Goal: Task Accomplishment & Management: Use online tool/utility

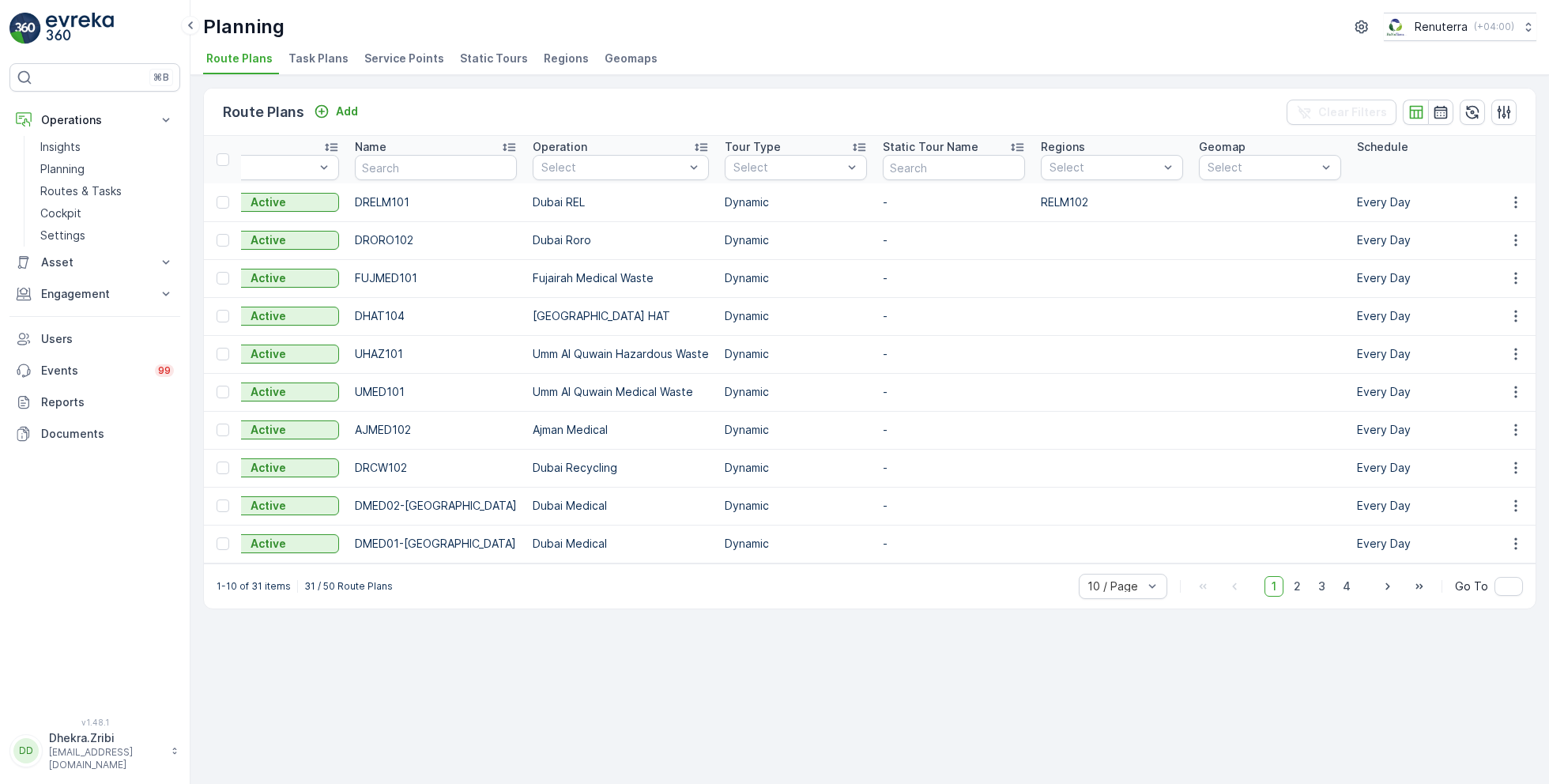
scroll to position [0, 142]
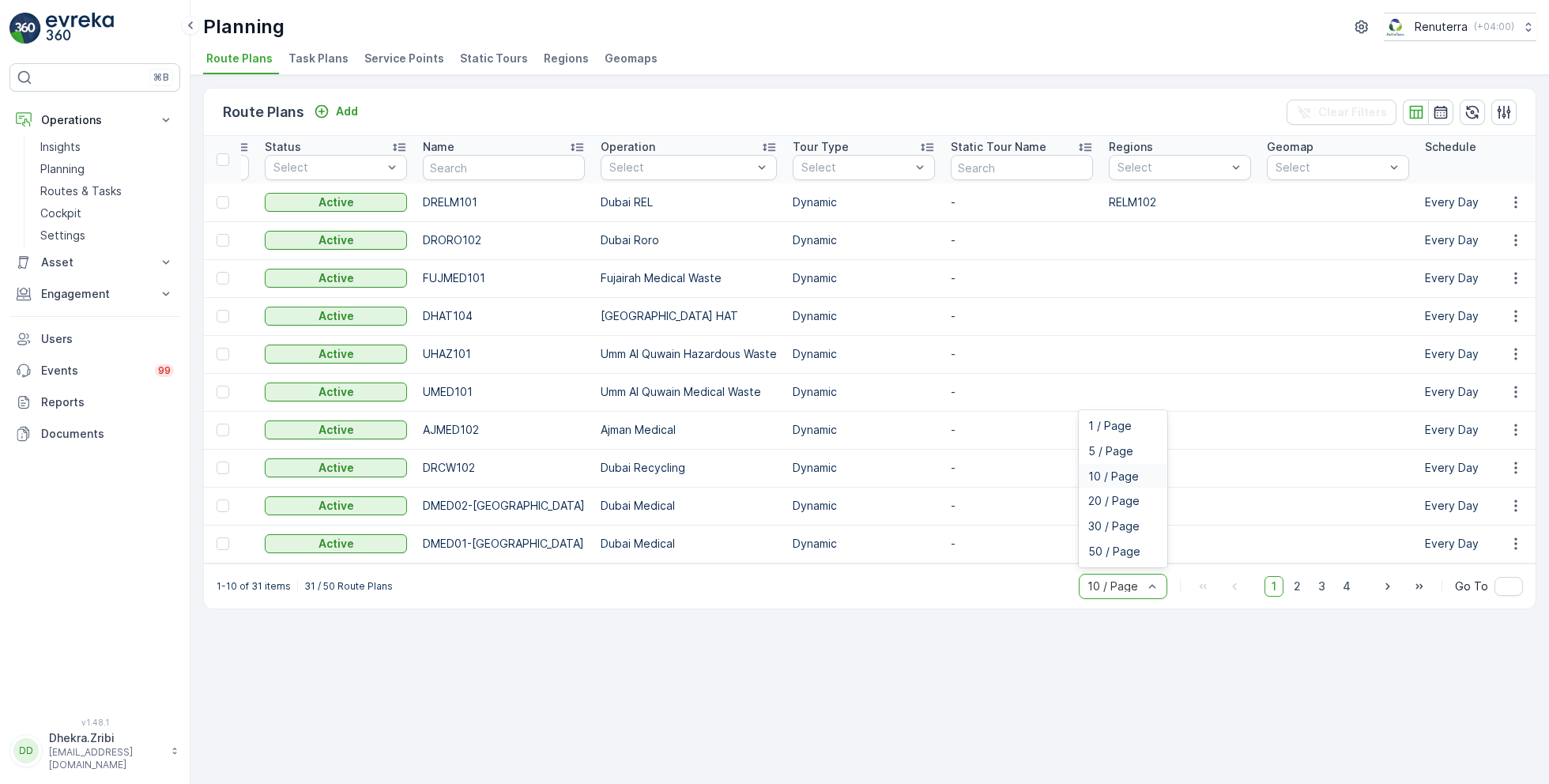
click at [1107, 583] on div "10 / Page" at bounding box center [1123, 586] width 88 height 26
click at [1110, 553] on span "50 / Page" at bounding box center [1114, 551] width 52 height 12
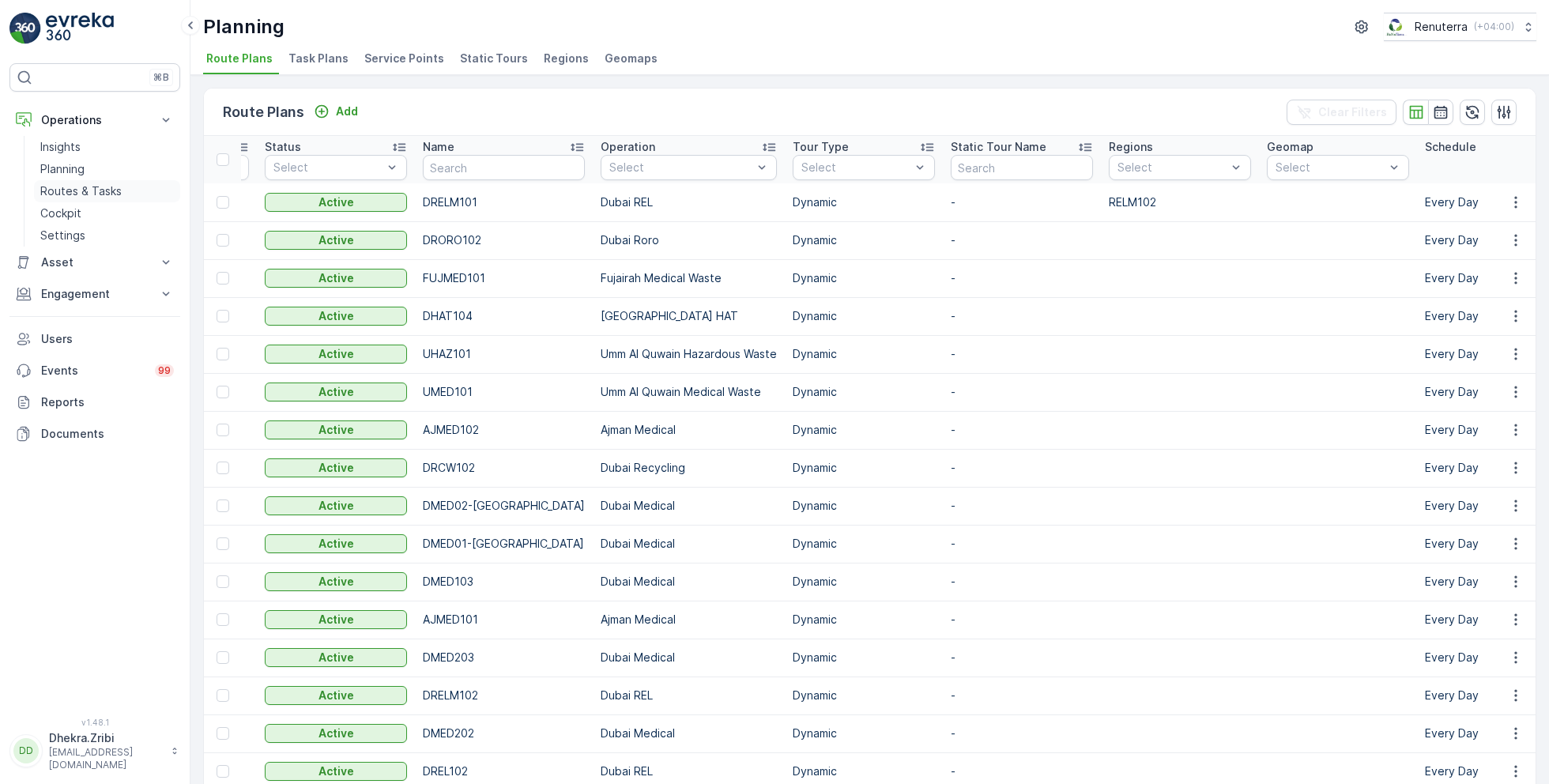
click at [89, 184] on p "Routes & Tasks" at bounding box center [81, 191] width 82 height 16
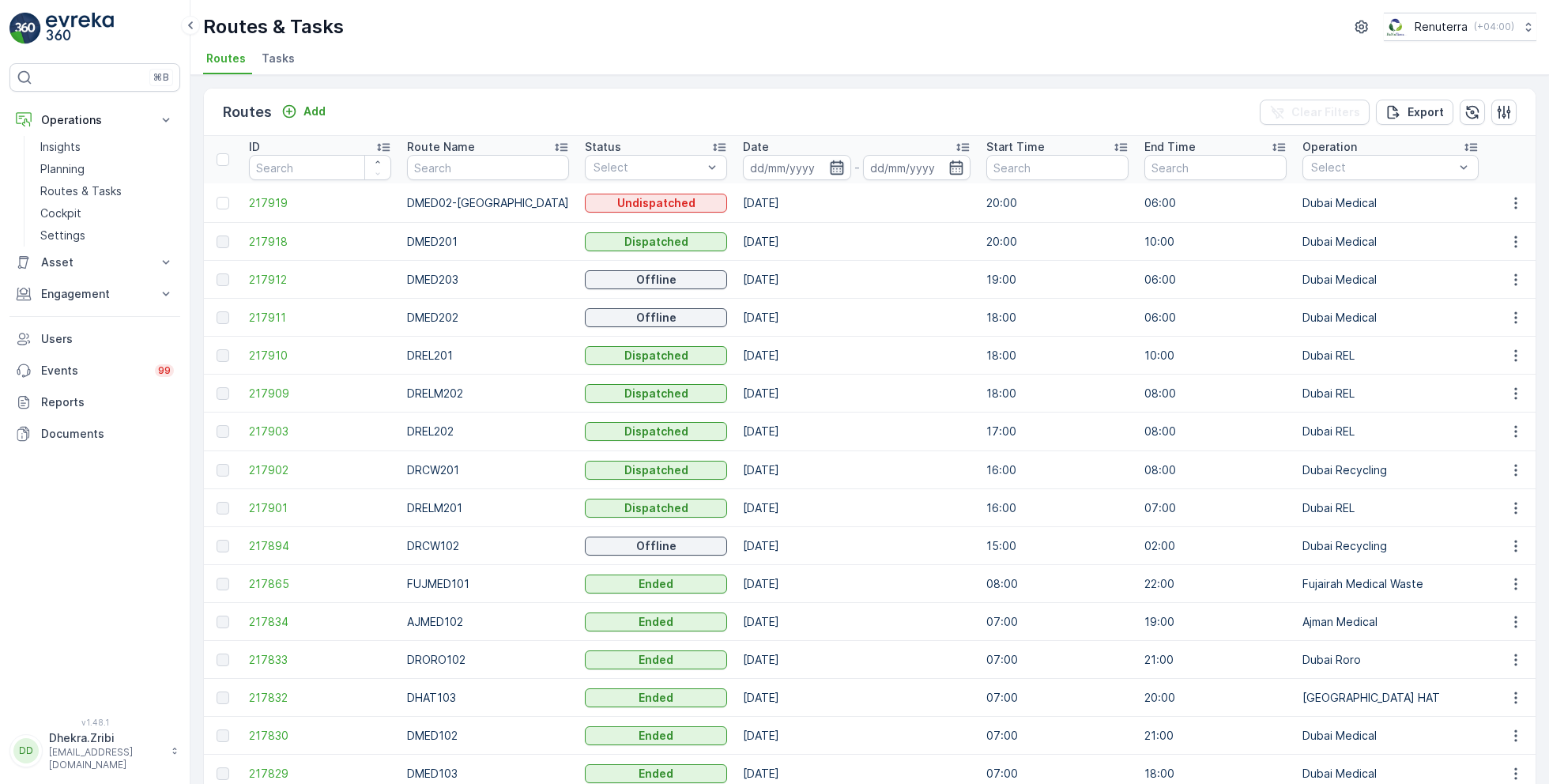
click at [830, 166] on icon "button" at bounding box center [836, 167] width 13 height 14
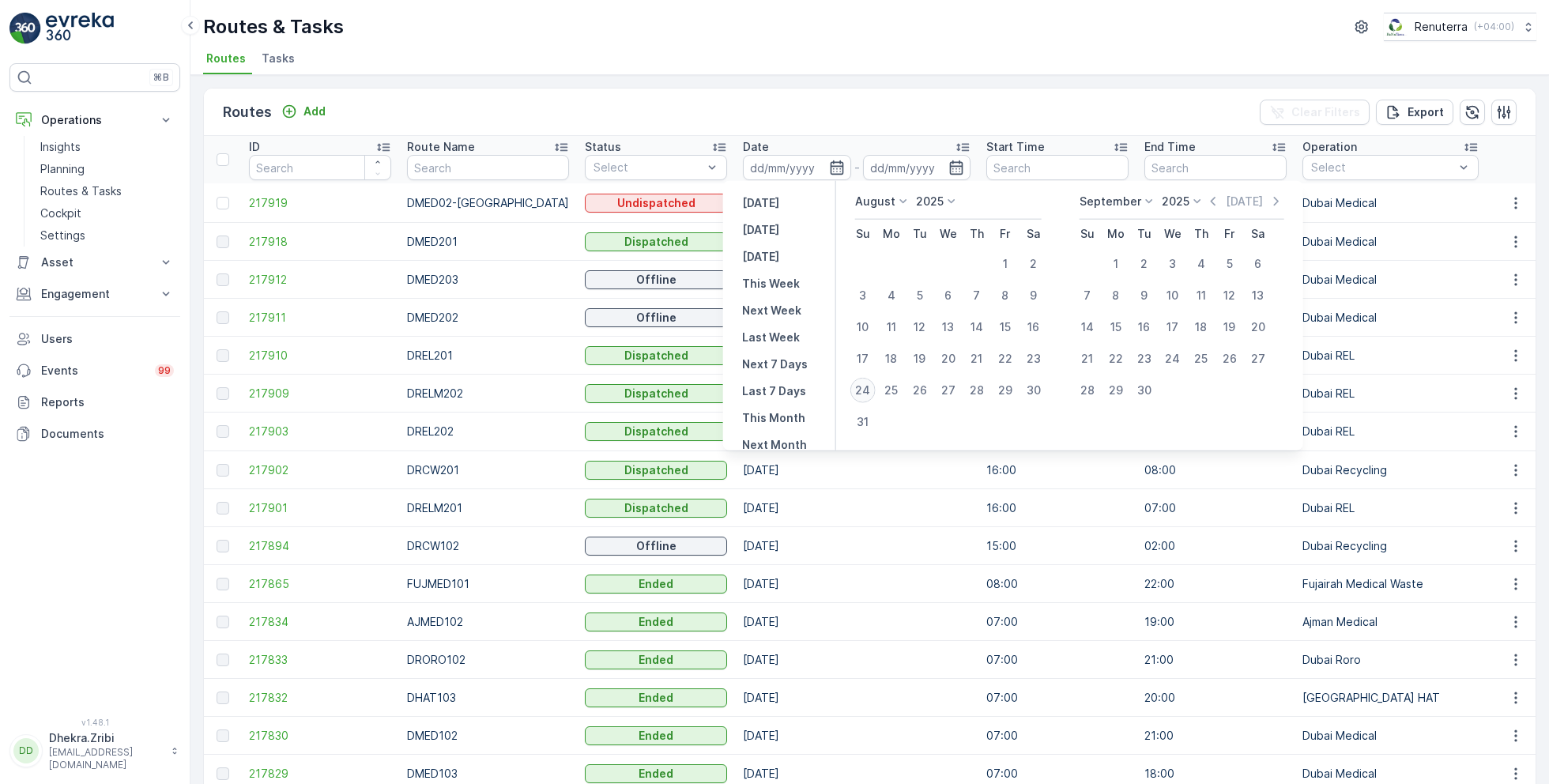
click at [866, 384] on div "24" at bounding box center [863, 390] width 26 height 26
type input "24.08.2025"
click at [866, 384] on div "24" at bounding box center [863, 390] width 26 height 26
type input "24.08.2025"
click at [874, 58] on ul "Routes Tasks" at bounding box center [863, 61] width 1321 height 27
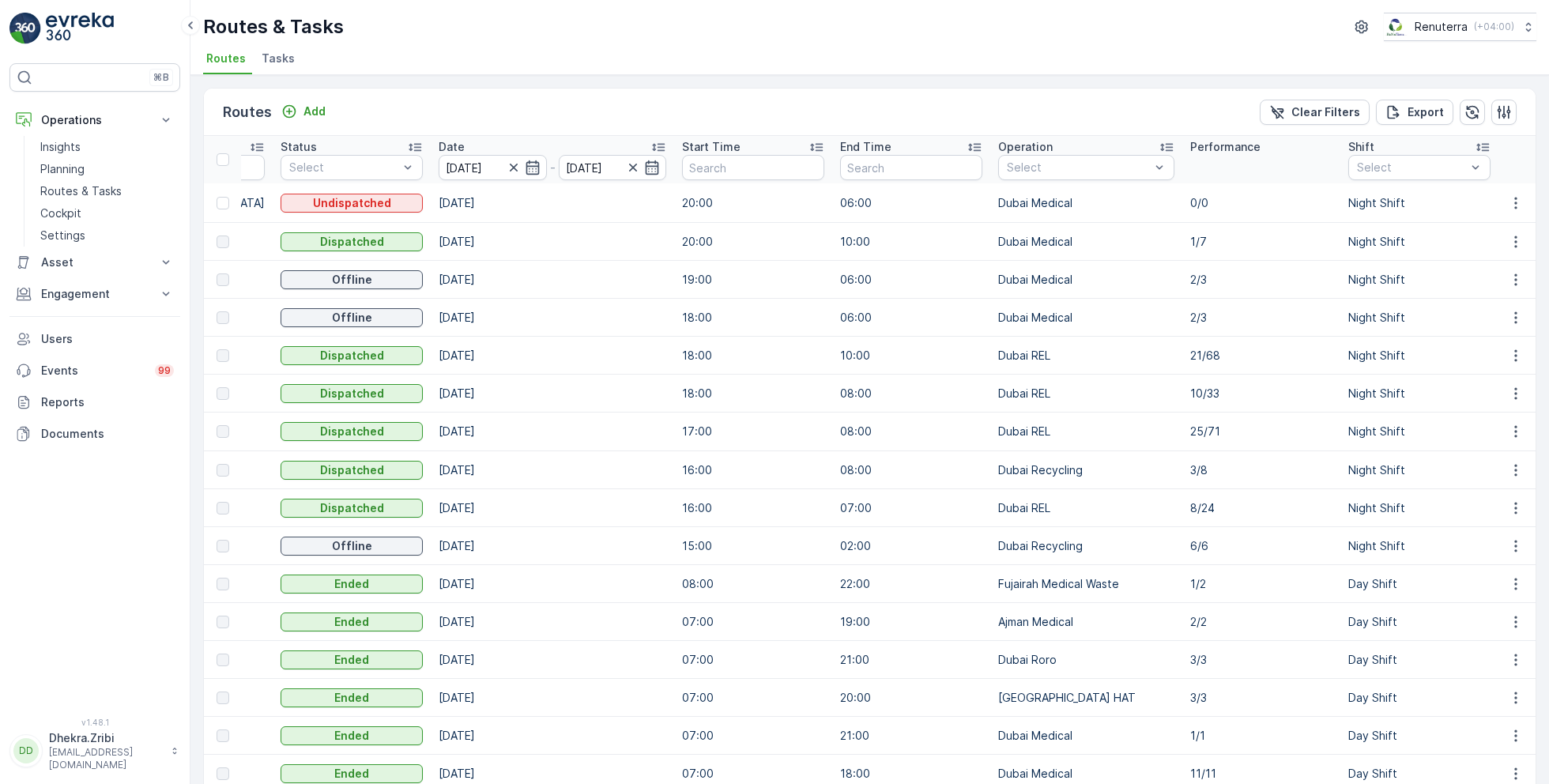
scroll to position [0, 317]
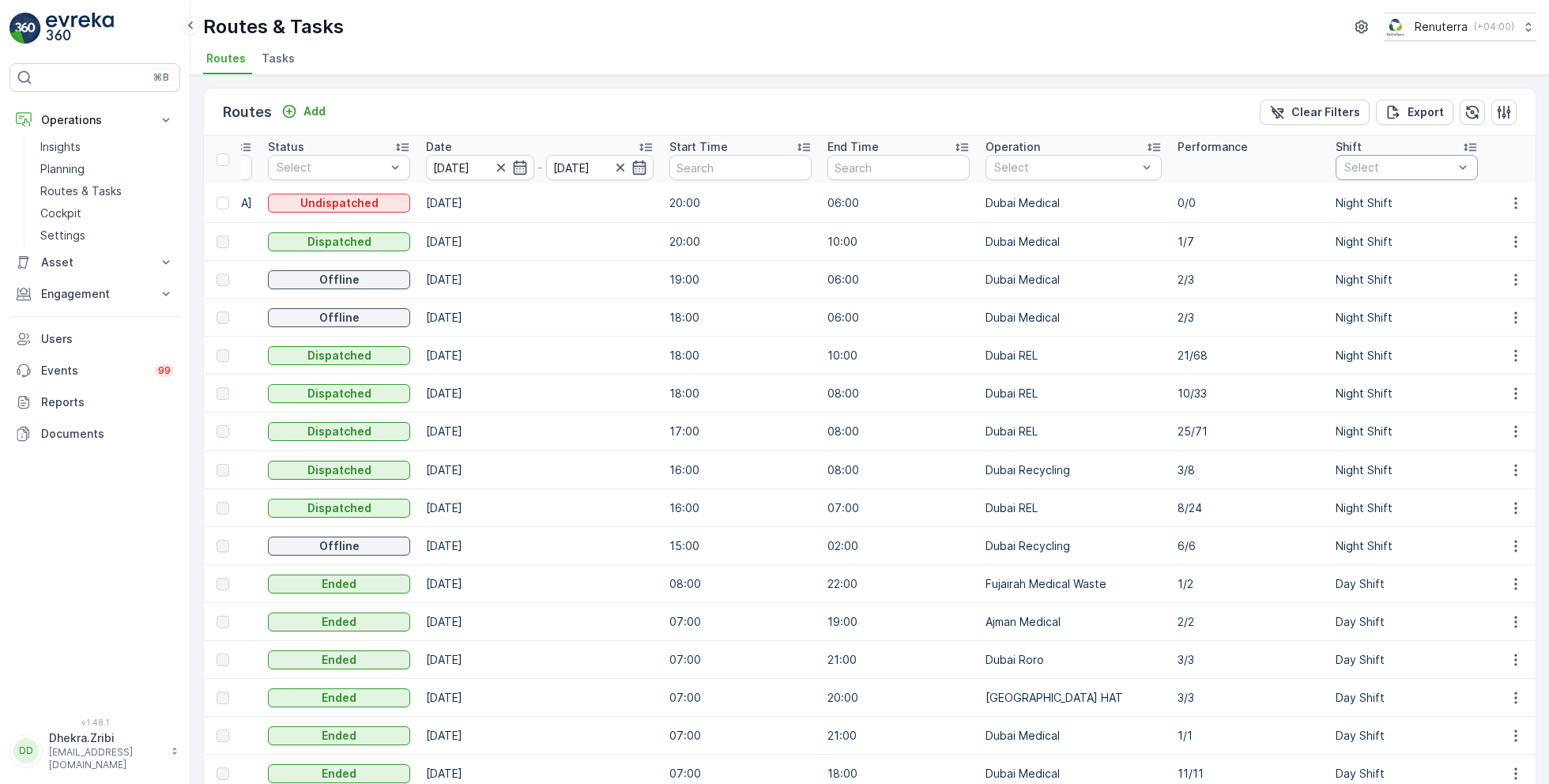
click at [1351, 166] on div at bounding box center [1399, 167] width 112 height 12
click at [1362, 257] on p "Day Shift" at bounding box center [1386, 254] width 49 height 16
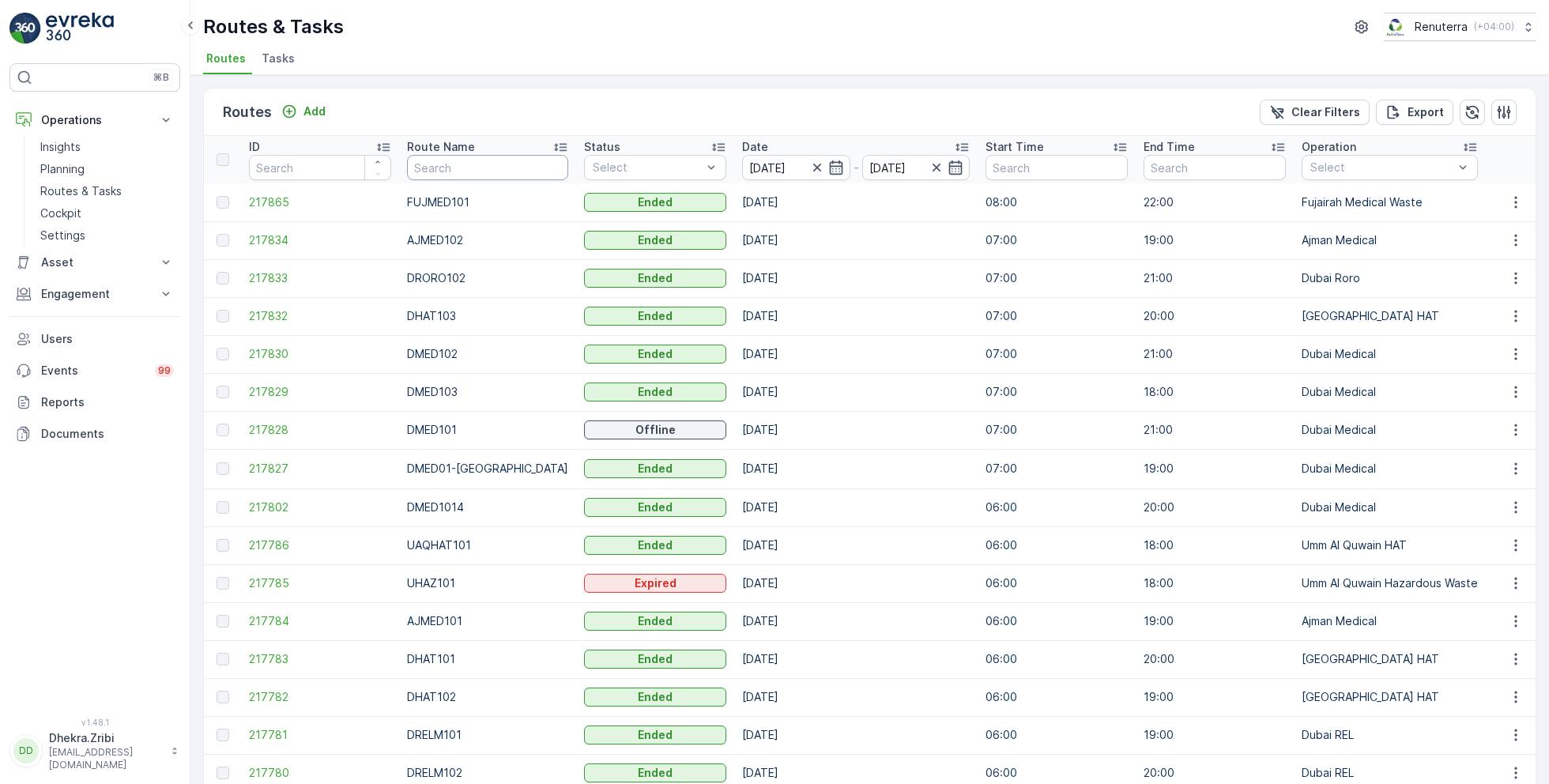
click at [463, 168] on input "text" at bounding box center [487, 167] width 161 height 26
type input "med"
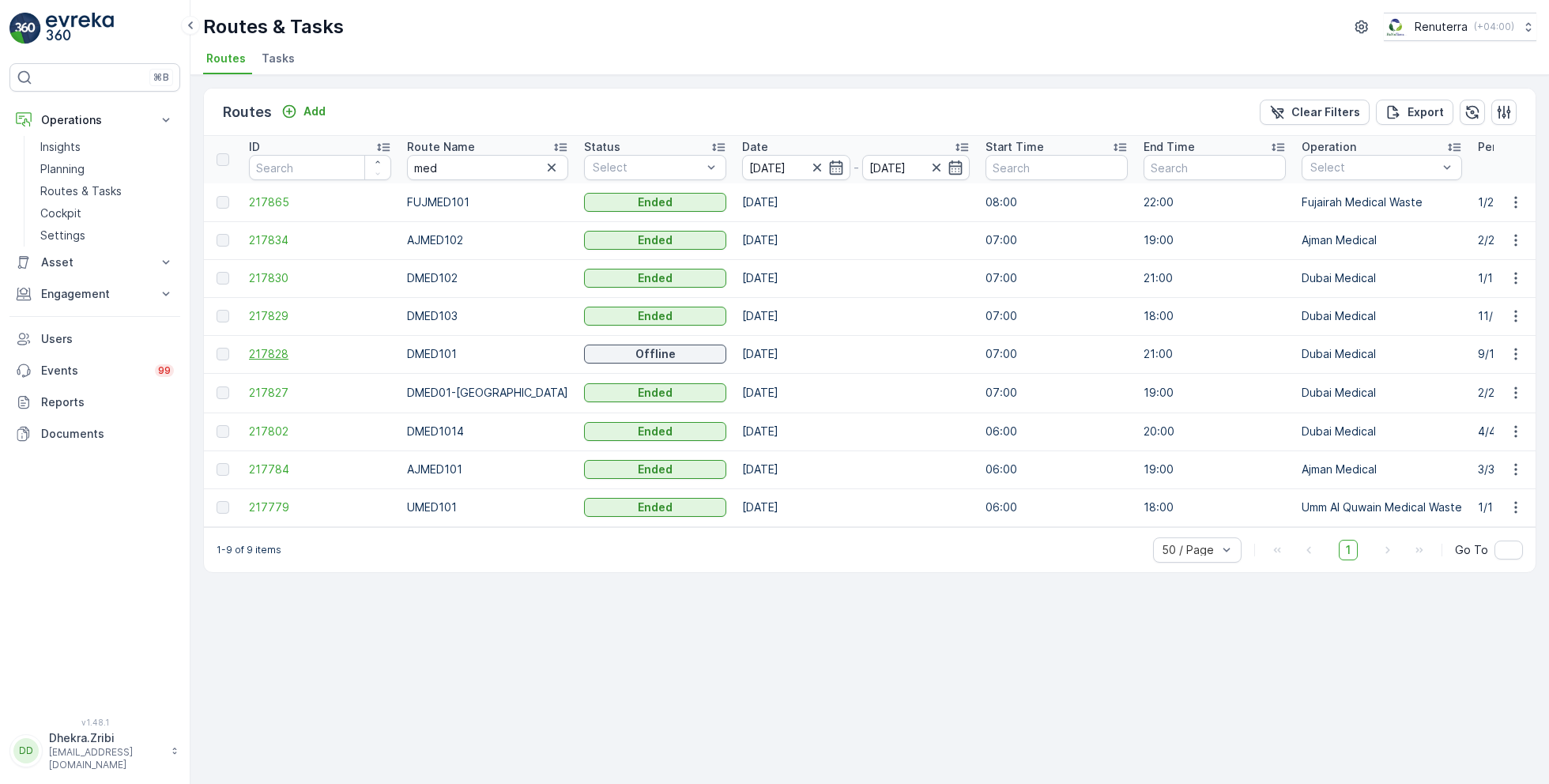
click at [280, 357] on span "217828" at bounding box center [320, 354] width 142 height 16
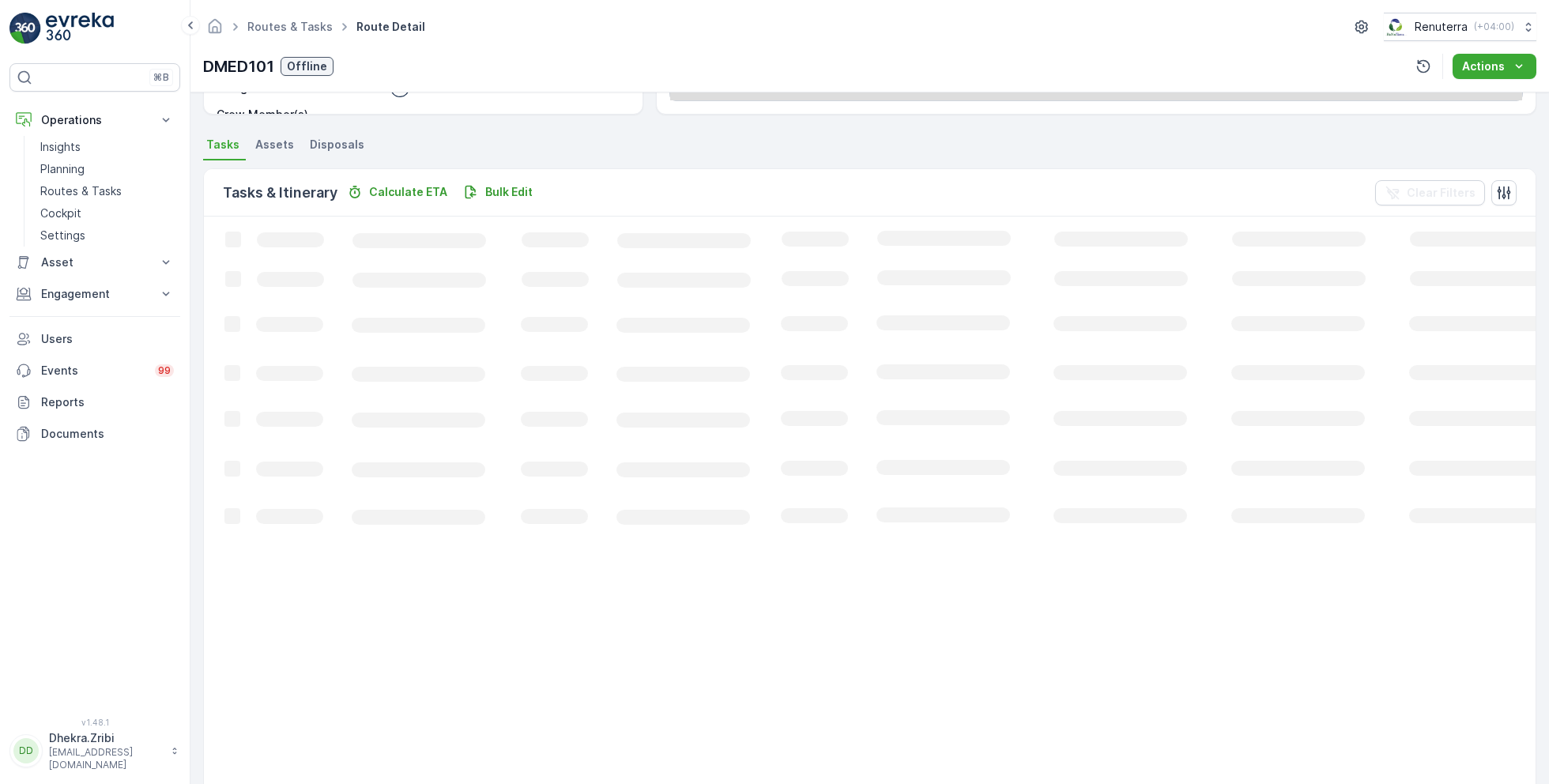
scroll to position [231, 0]
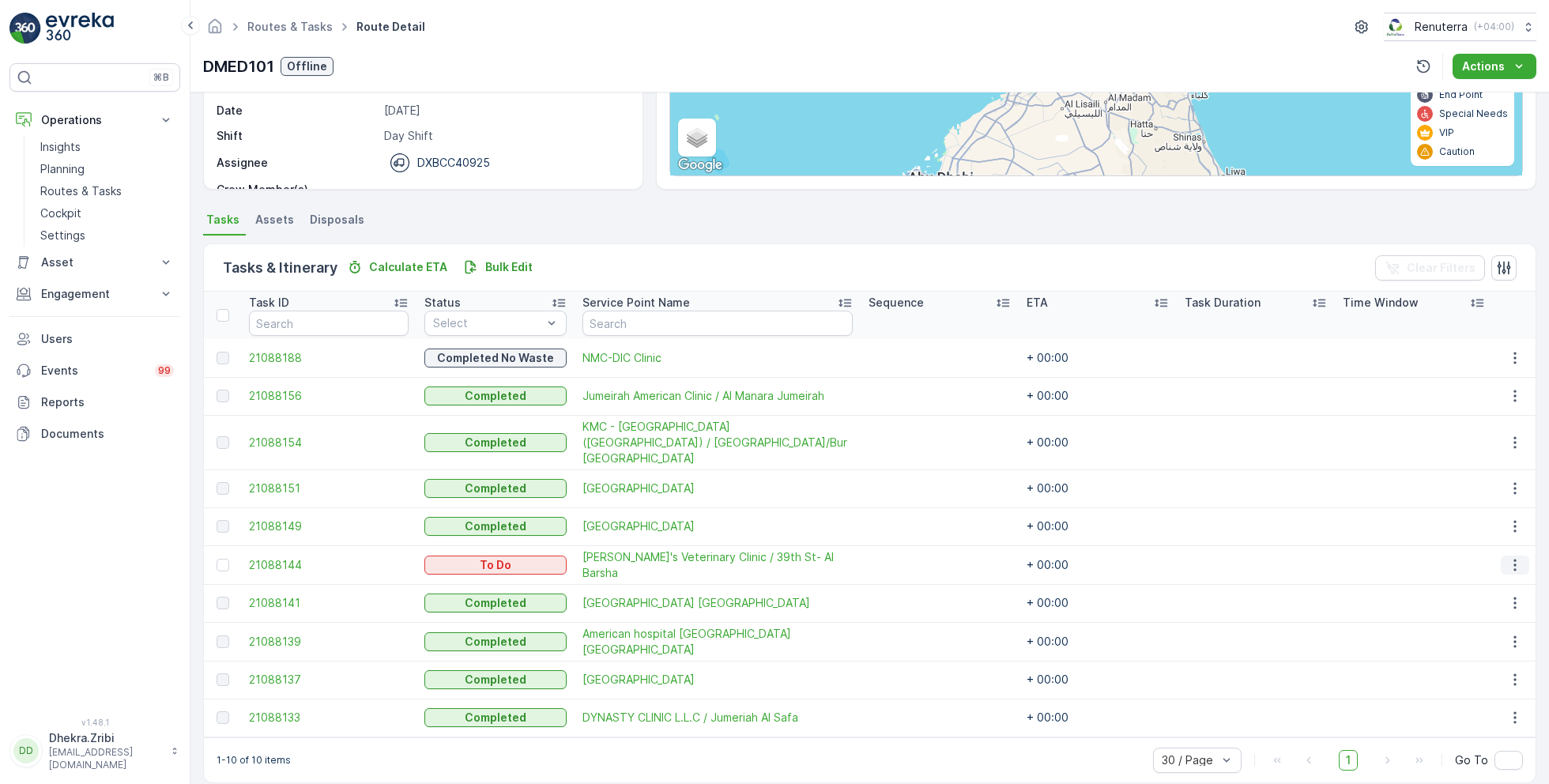
click at [1507, 557] on icon "button" at bounding box center [1515, 564] width 16 height 16
click at [1453, 636] on span "Remove from Route" at bounding box center [1490, 637] width 107 height 16
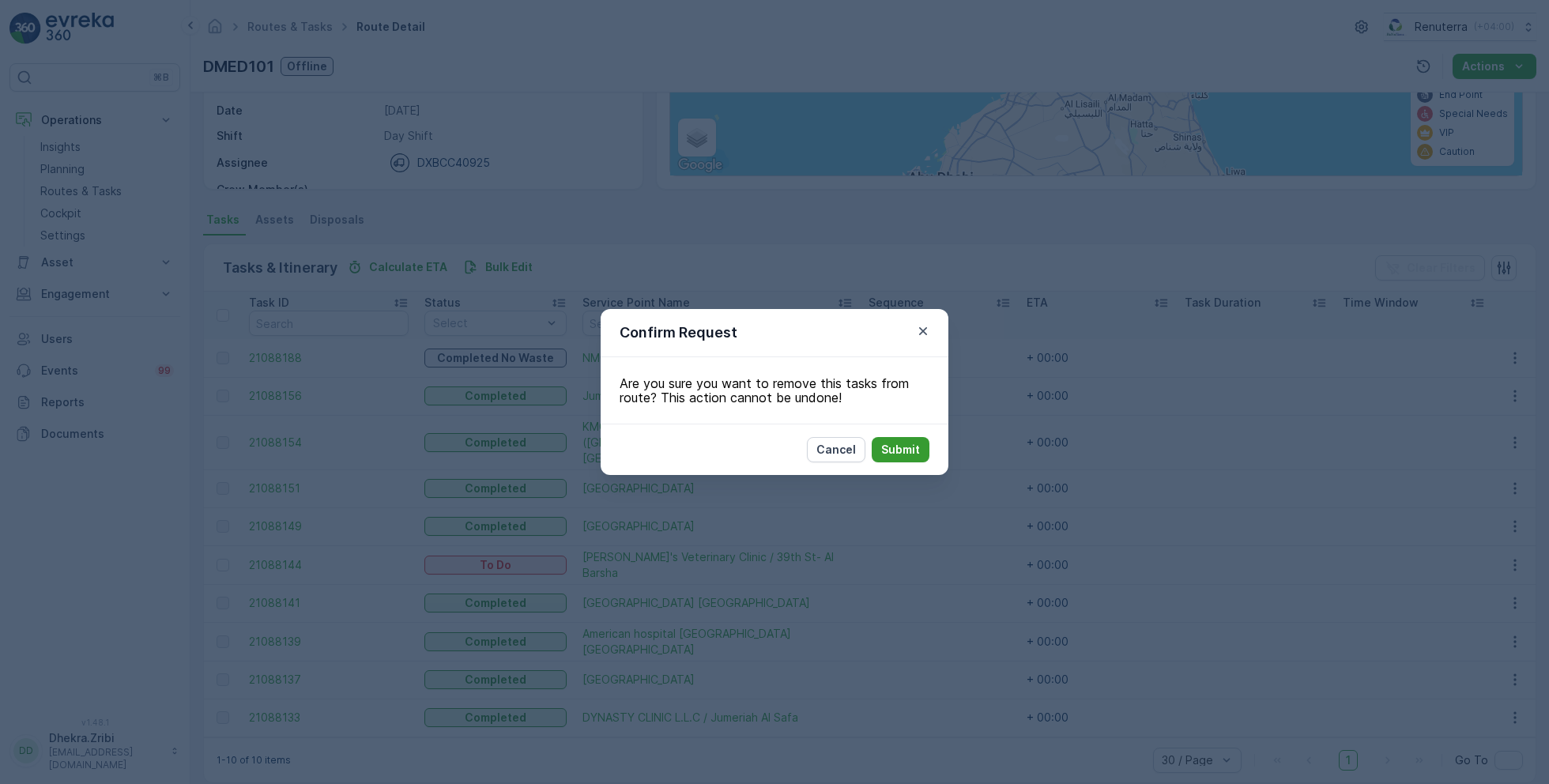
click at [924, 457] on button "Submit" at bounding box center [900, 449] width 58 height 26
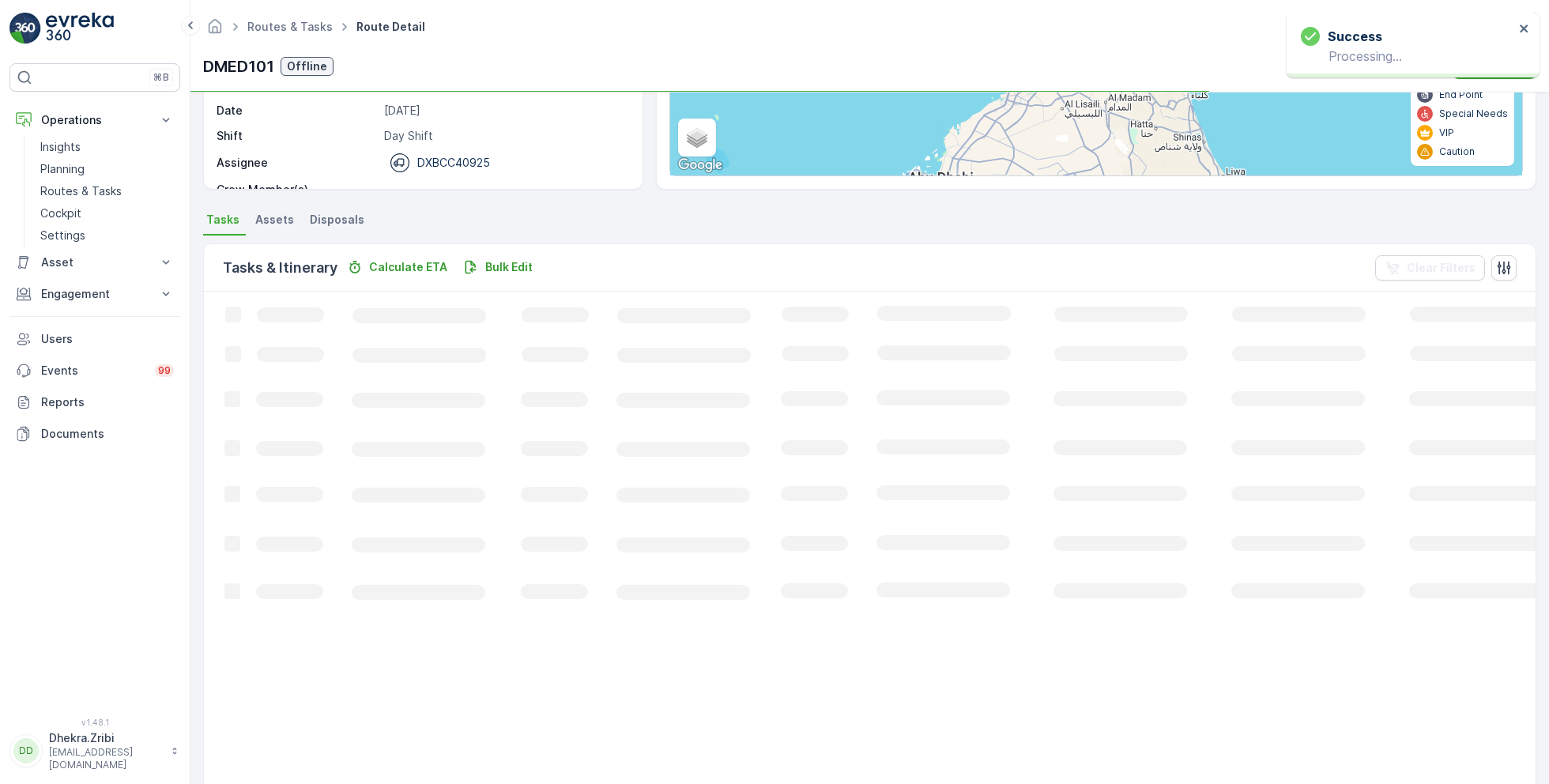
scroll to position [193, 0]
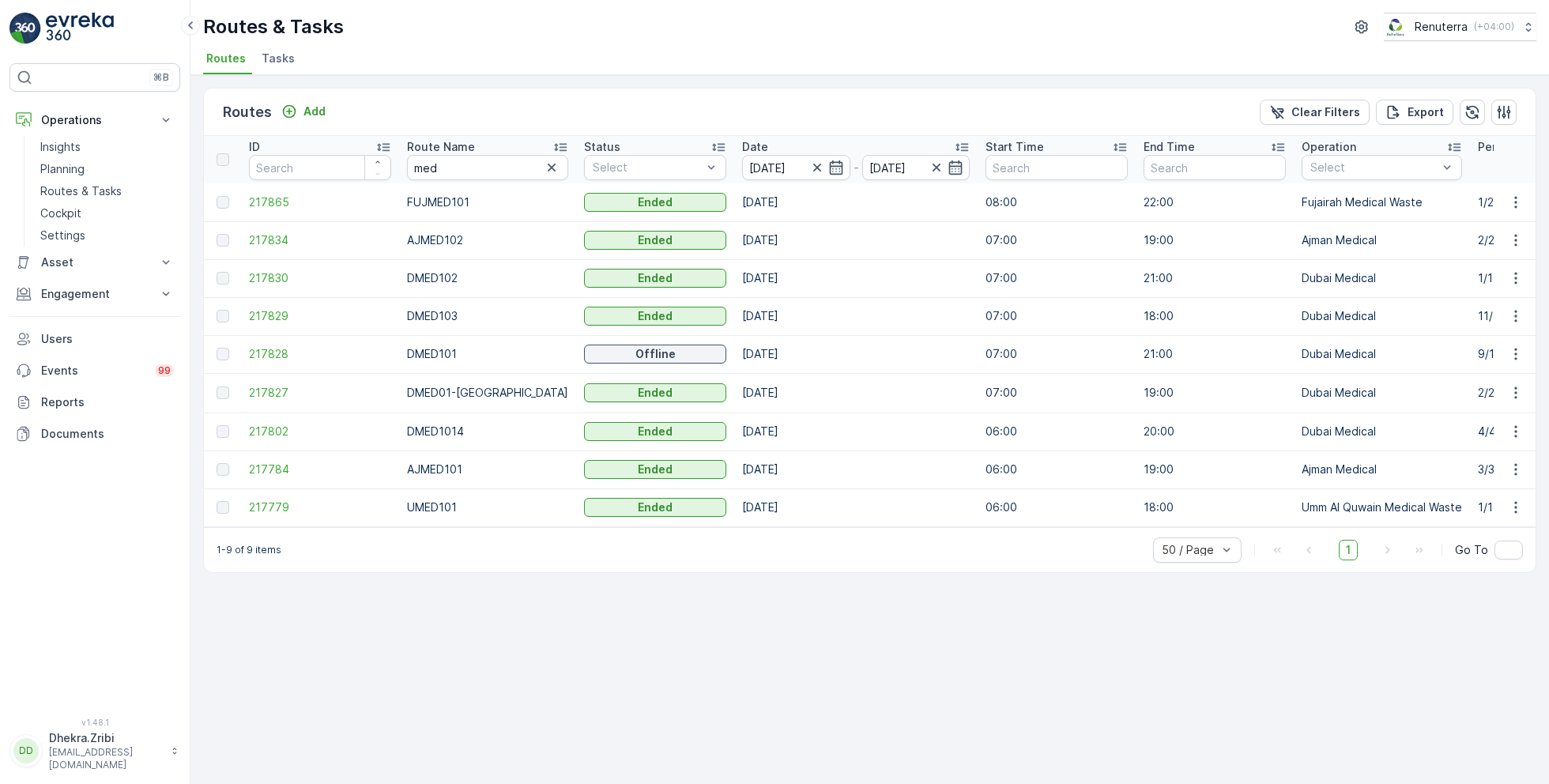
click at [281, 56] on span "Tasks" at bounding box center [278, 58] width 33 height 16
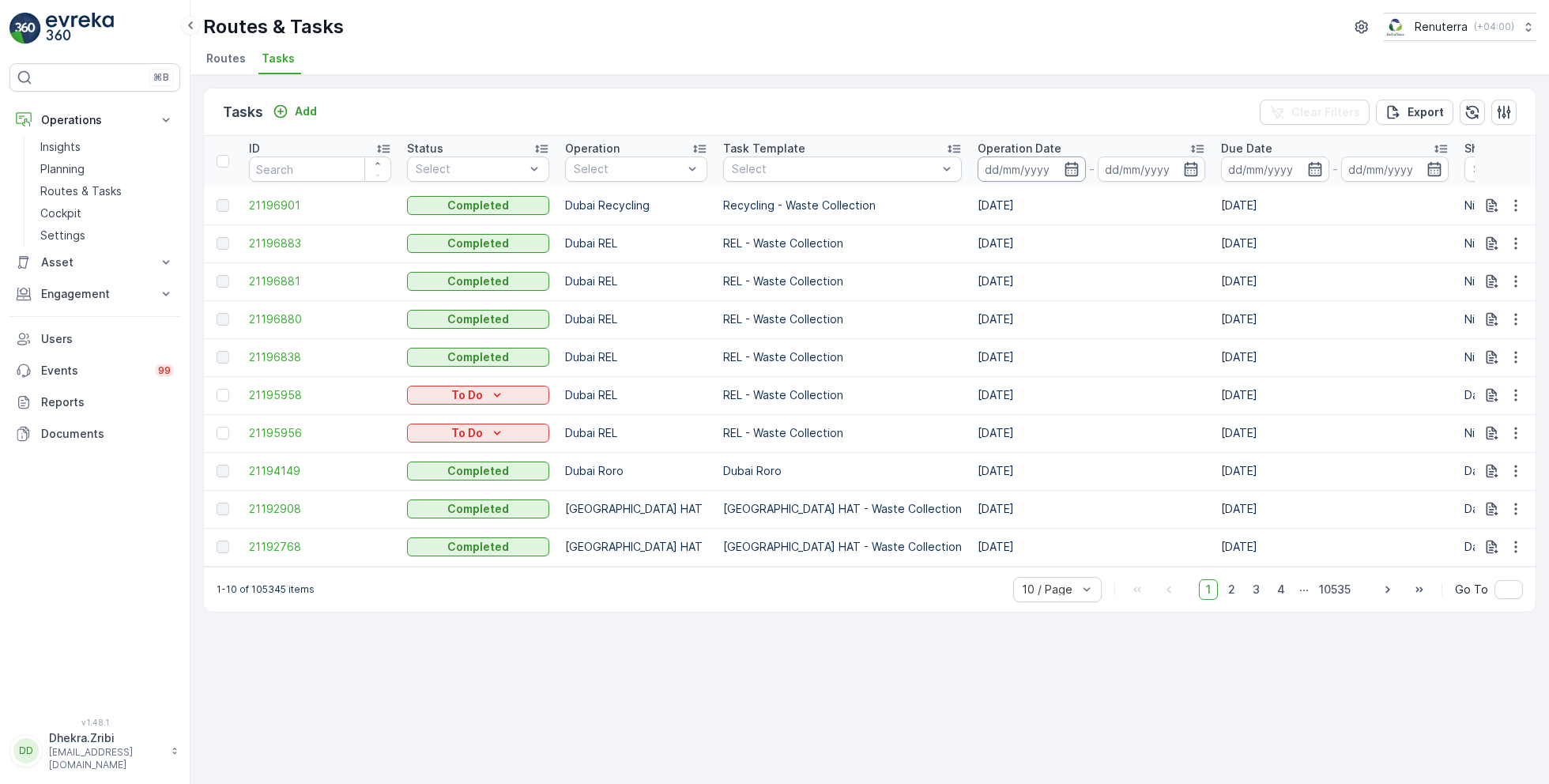
click at [977, 167] on input at bounding box center [1031, 168] width 108 height 26
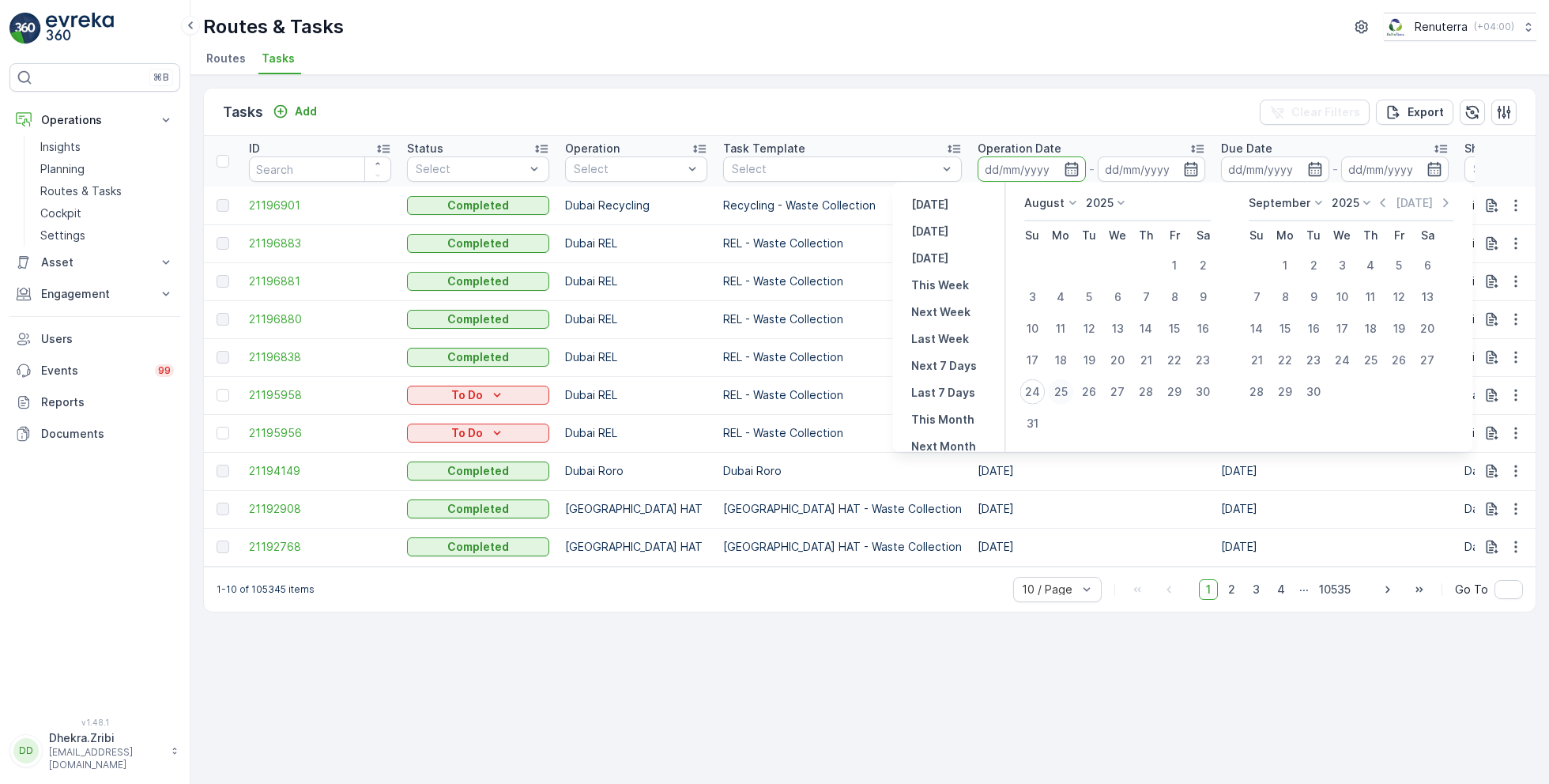
click at [1064, 387] on div "25" at bounding box center [1060, 392] width 26 height 26
type input "[DATE]"
click at [1064, 387] on div "25" at bounding box center [1060, 392] width 26 height 26
type input "[DATE]"
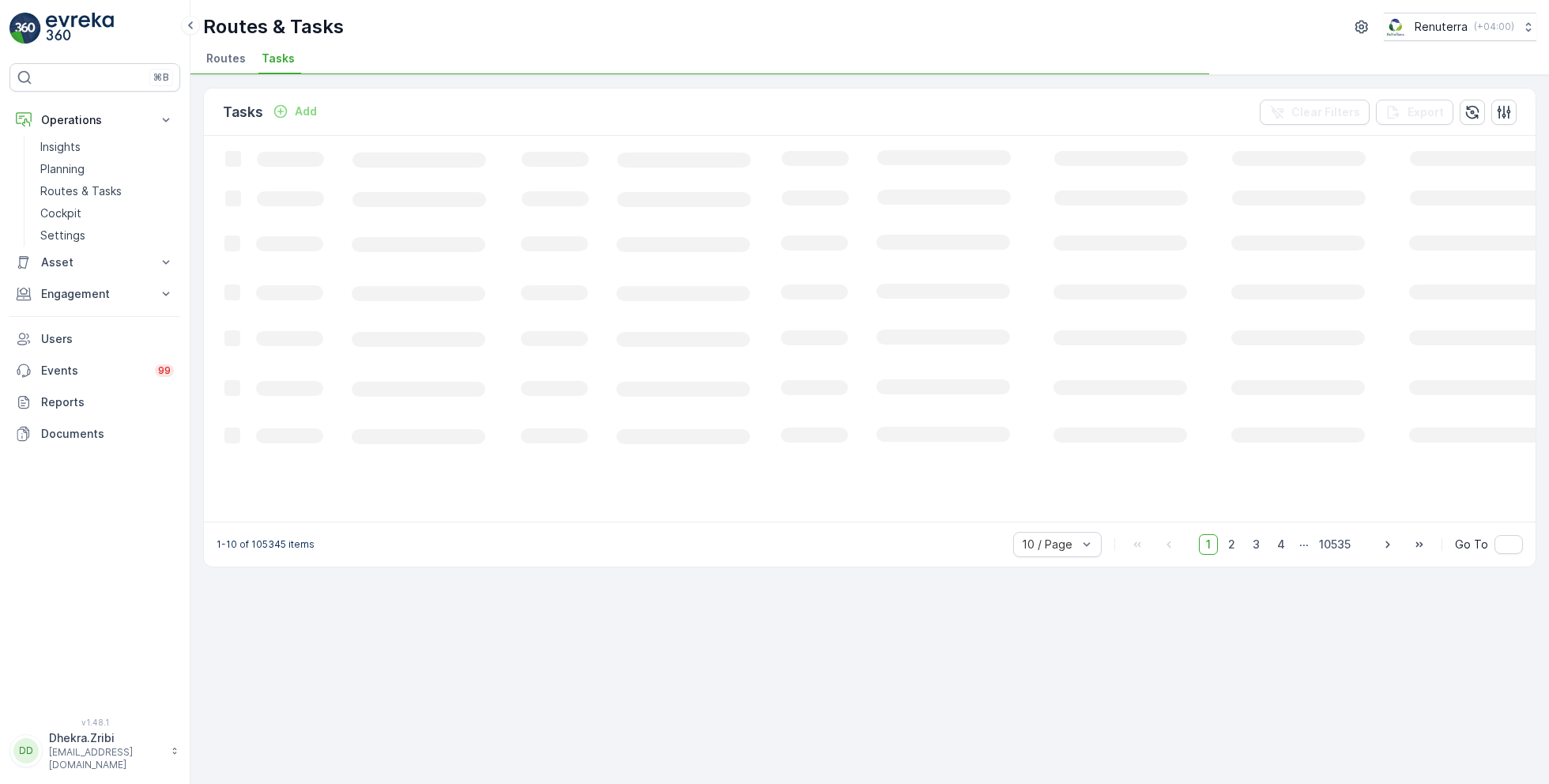
click at [875, 78] on div "Tasks Add Clear Filters Export Loading... 1-10 of 105345 items 10 / Page 1 2 3 …" at bounding box center [870, 429] width 1359 height 709
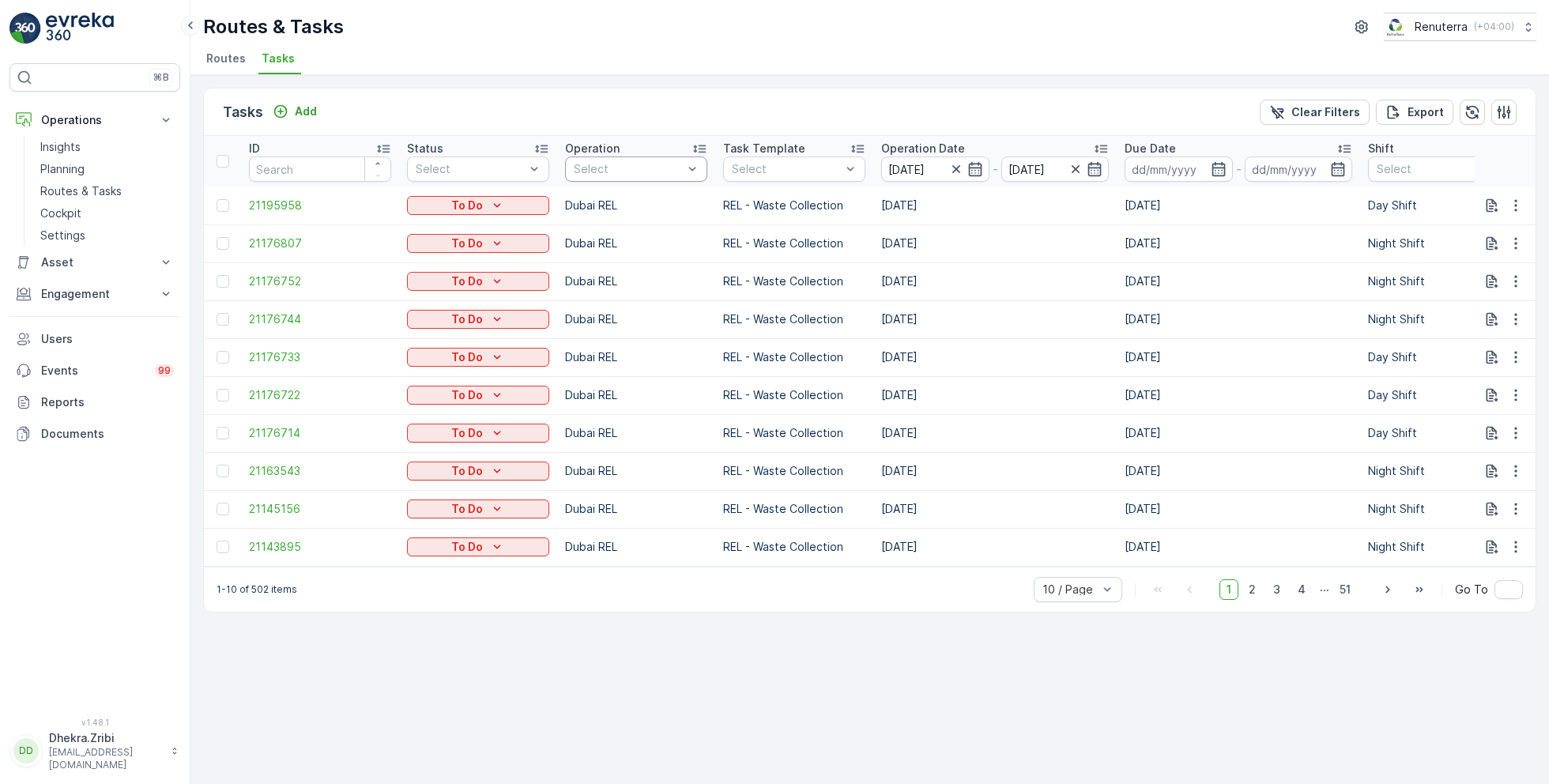
click at [599, 159] on div "Select" at bounding box center [636, 168] width 142 height 26
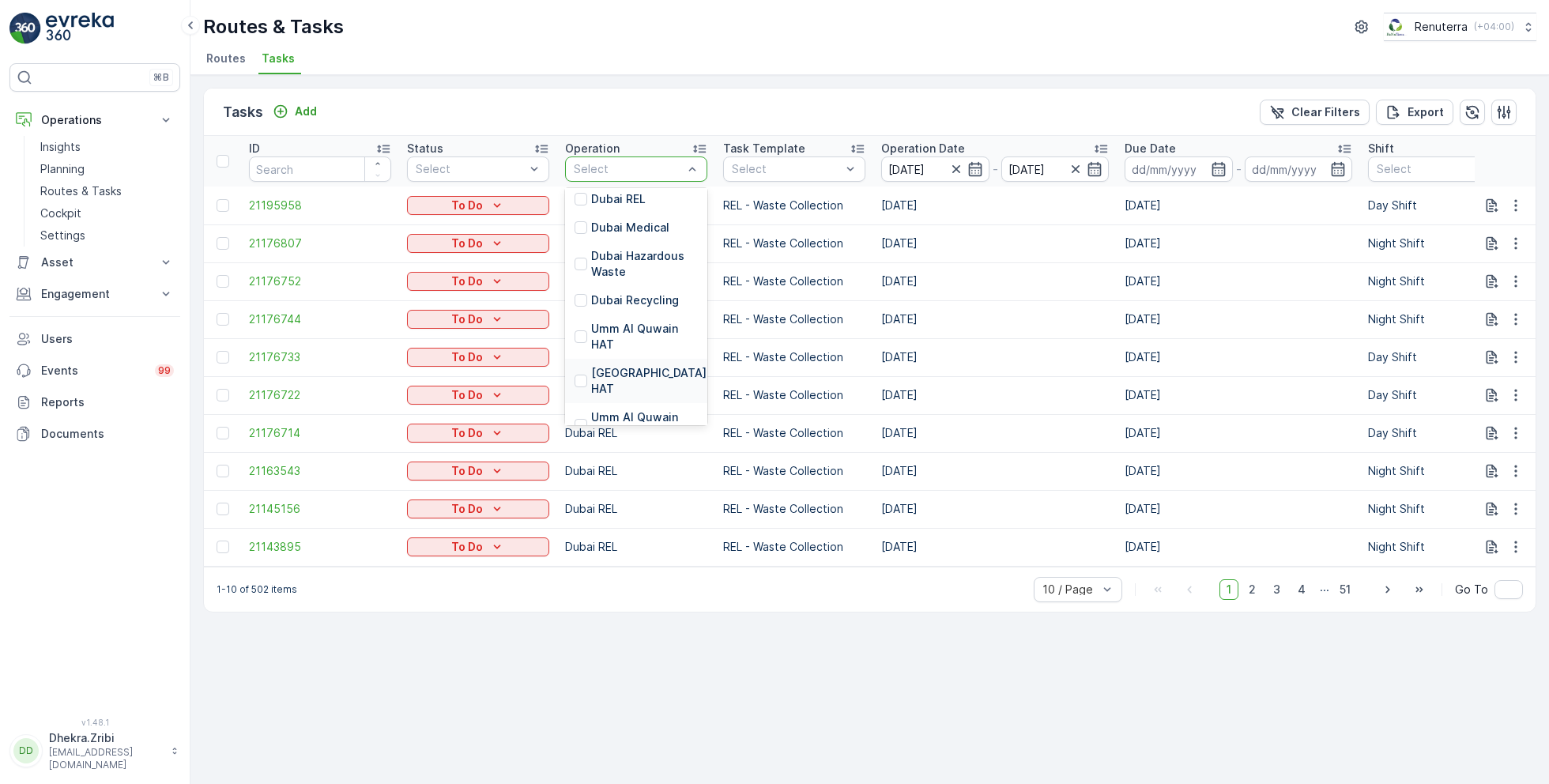
click at [614, 369] on p "Dubai HAT" at bounding box center [648, 381] width 115 height 31
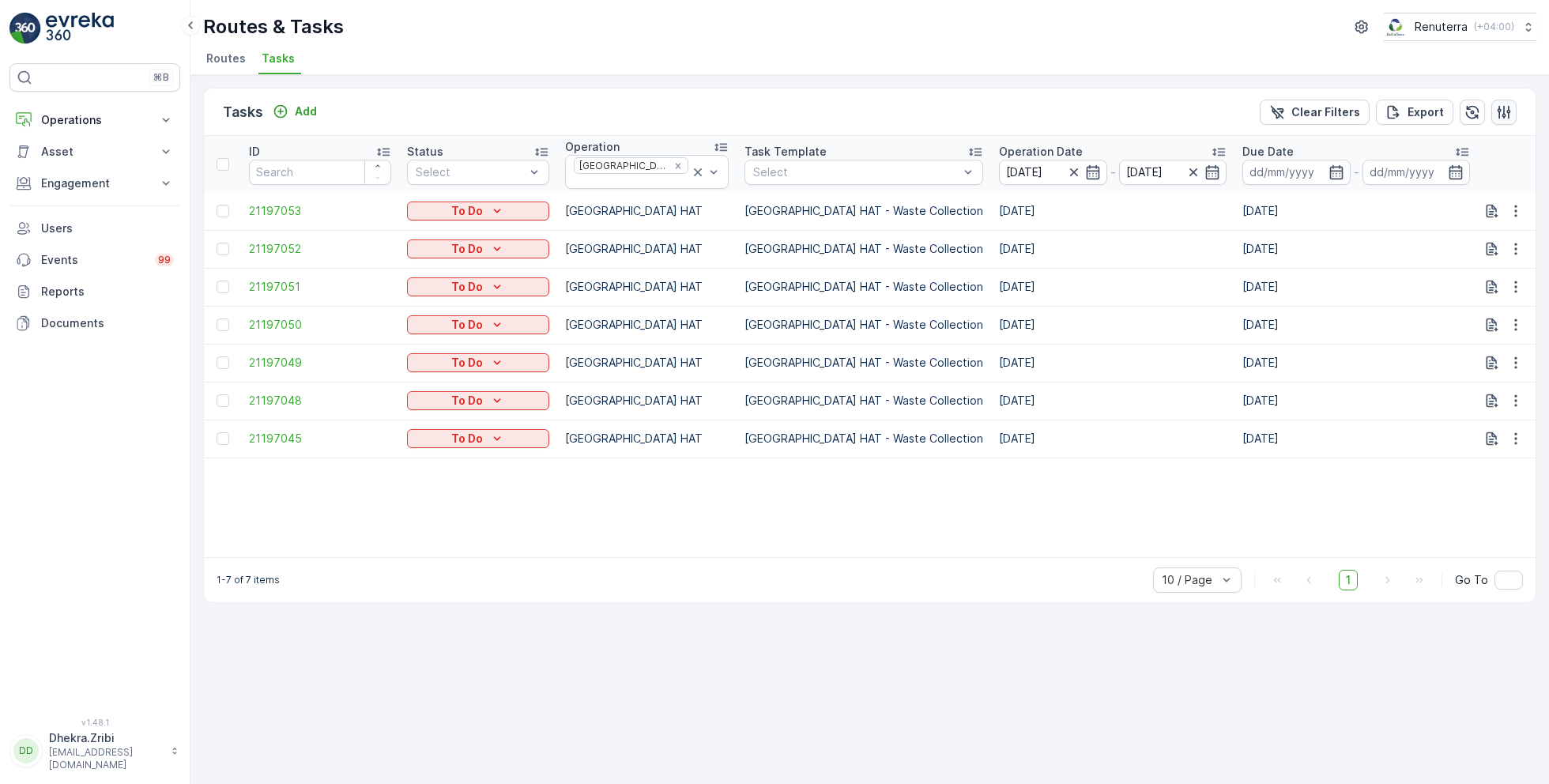
click at [1503, 114] on icon "button" at bounding box center [1503, 112] width 16 height 16
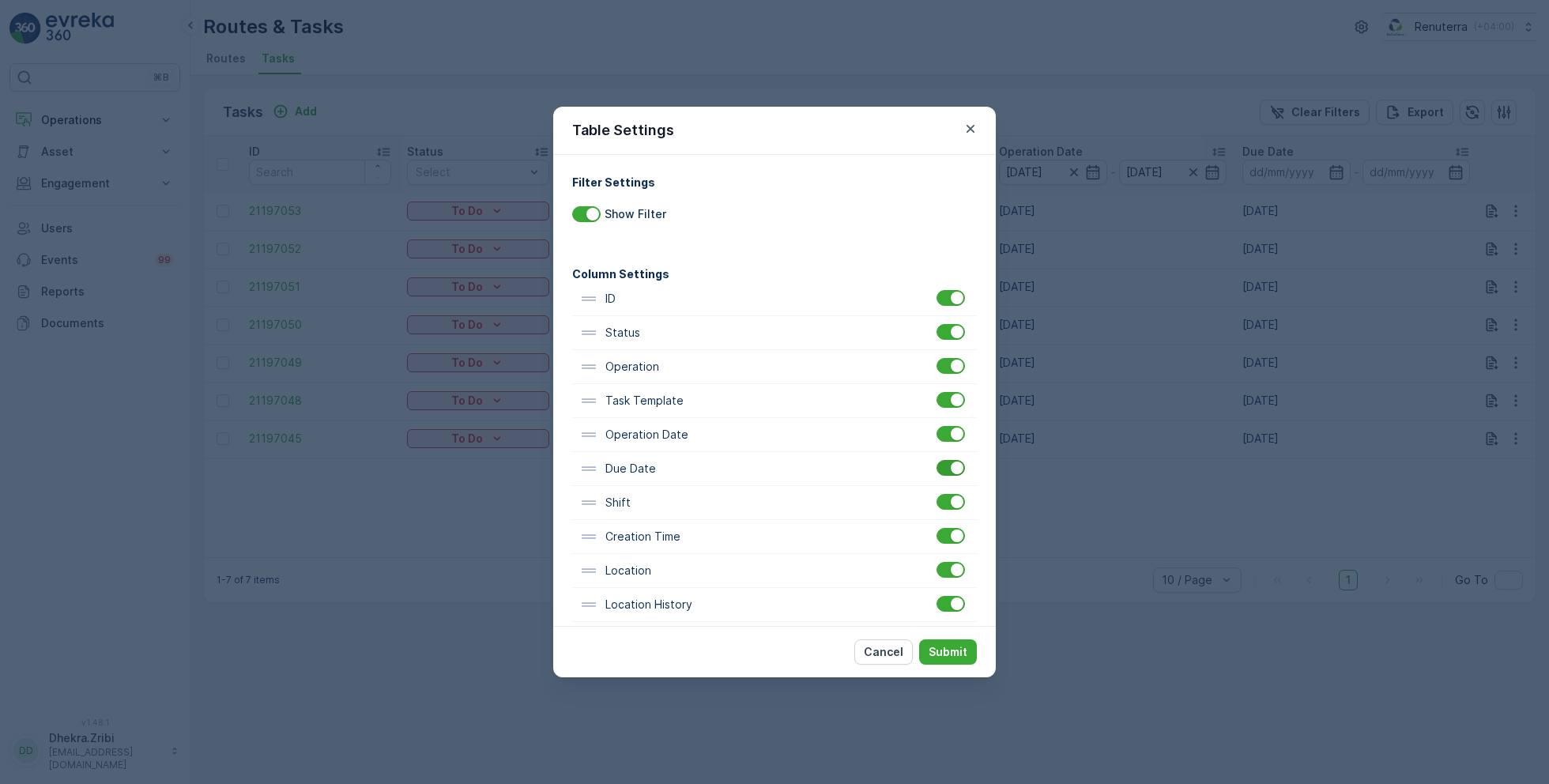
click at [951, 465] on div at bounding box center [956, 467] width 12 height 12
click at [936, 460] on input "checkbox" at bounding box center [936, 460] width 0 height 0
click at [949, 644] on p "Submit" at bounding box center [948, 652] width 39 height 16
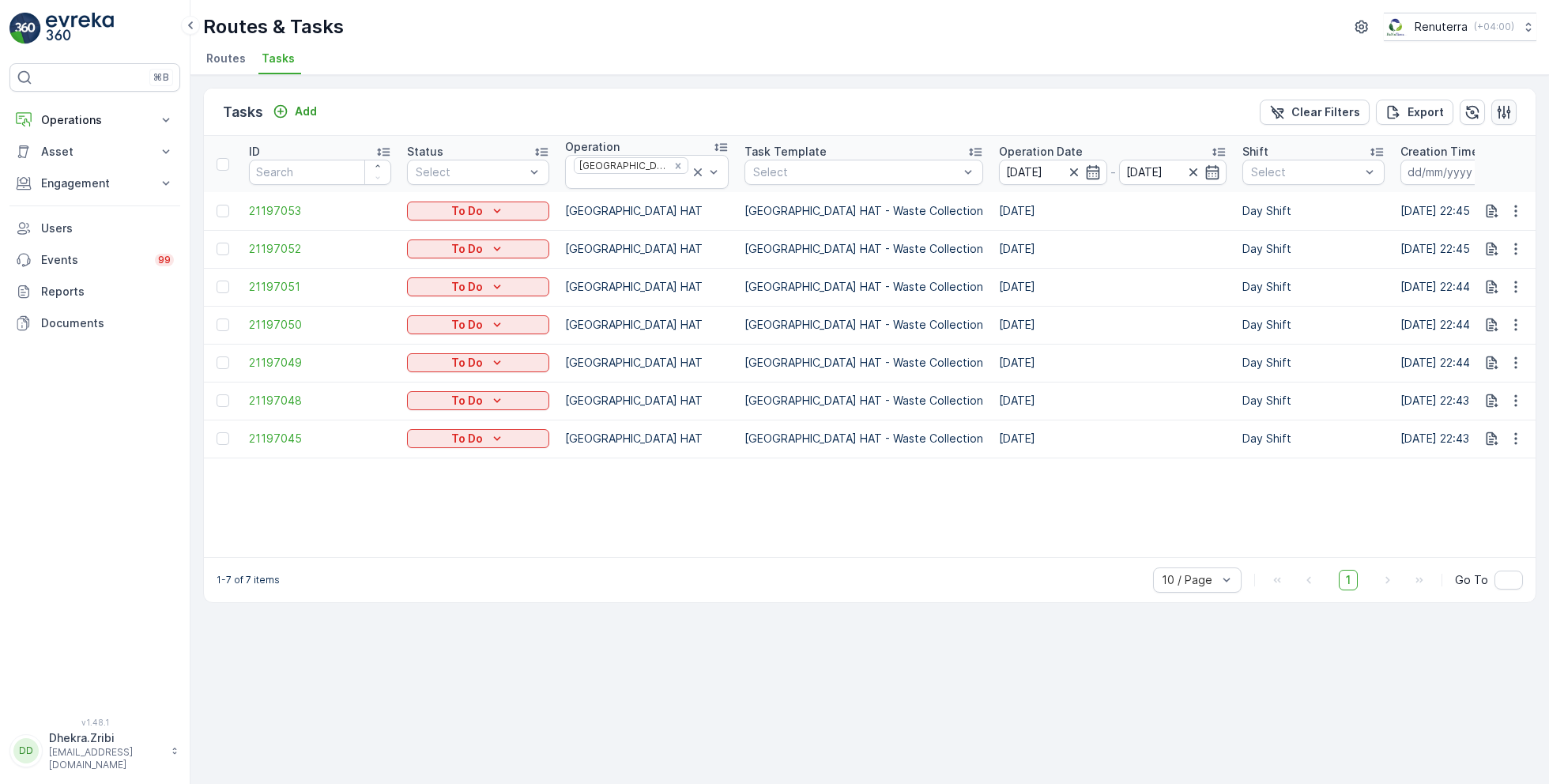
click at [1503, 114] on icon "button" at bounding box center [1504, 111] width 13 height 13
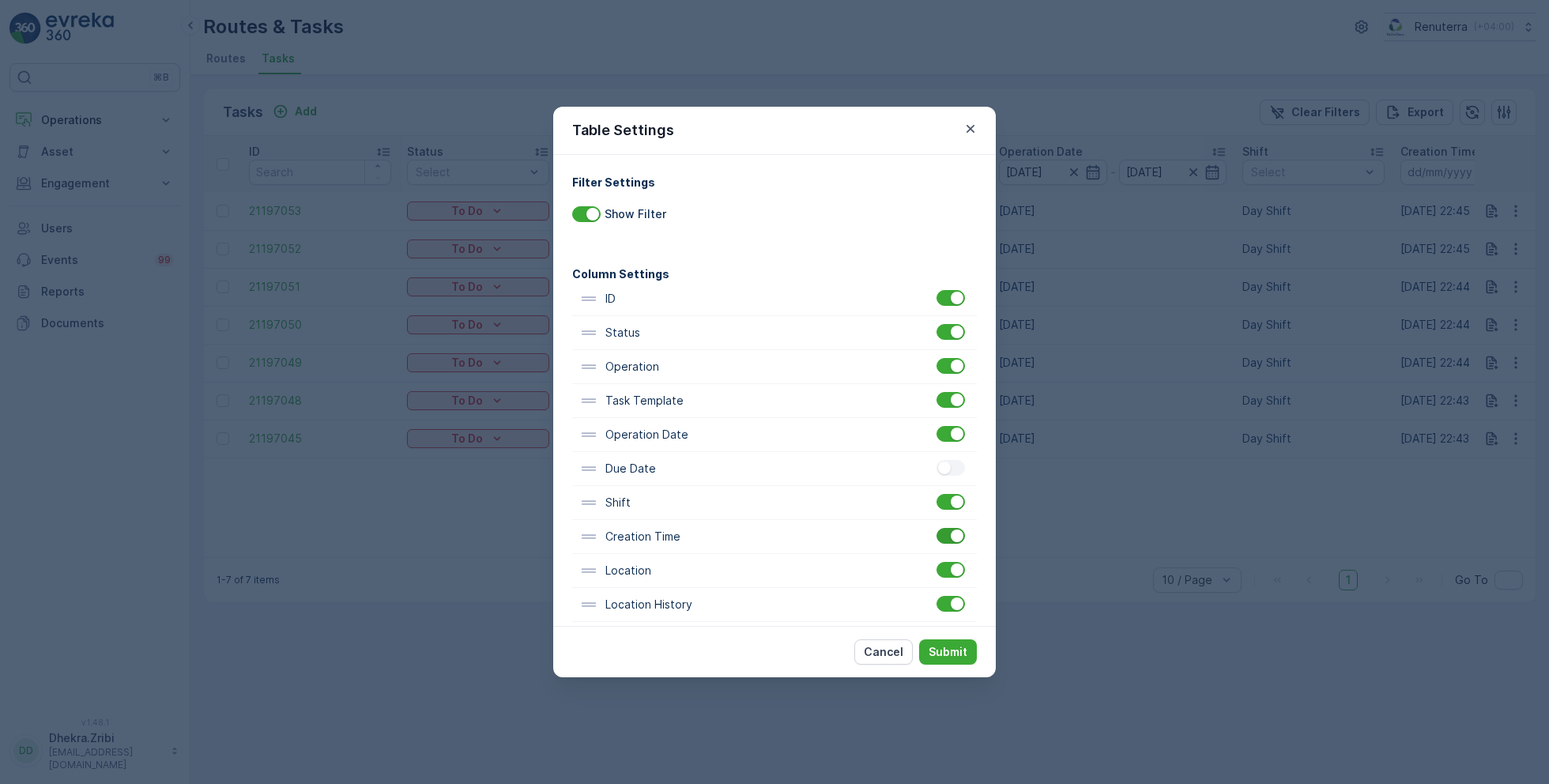
click at [951, 535] on div at bounding box center [956, 535] width 12 height 12
click at [936, 528] on input "checkbox" at bounding box center [936, 528] width 0 height 0
click at [955, 648] on p "Submit" at bounding box center [948, 652] width 39 height 16
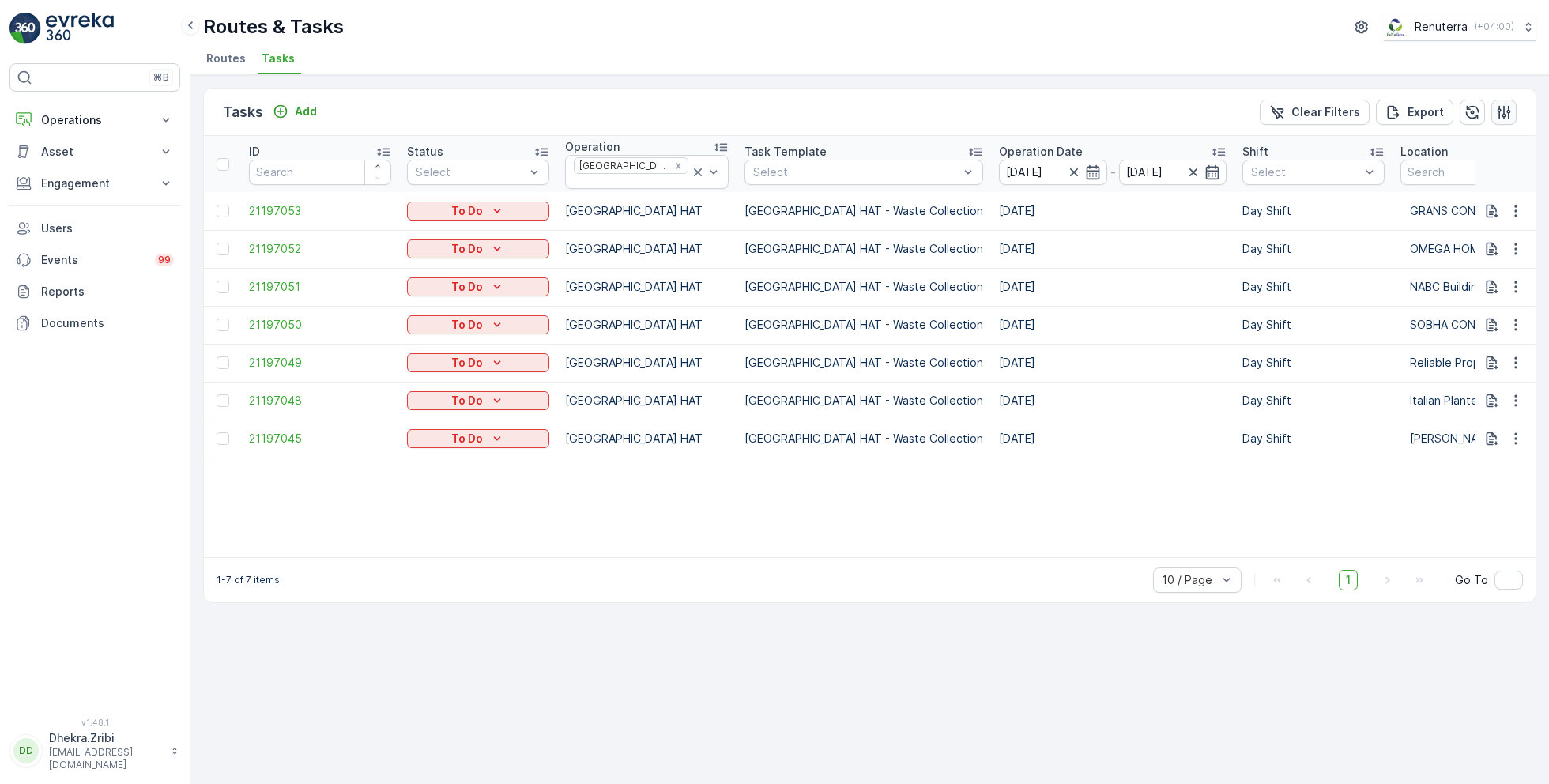
click at [1500, 106] on icon "button" at bounding box center [1503, 112] width 16 height 16
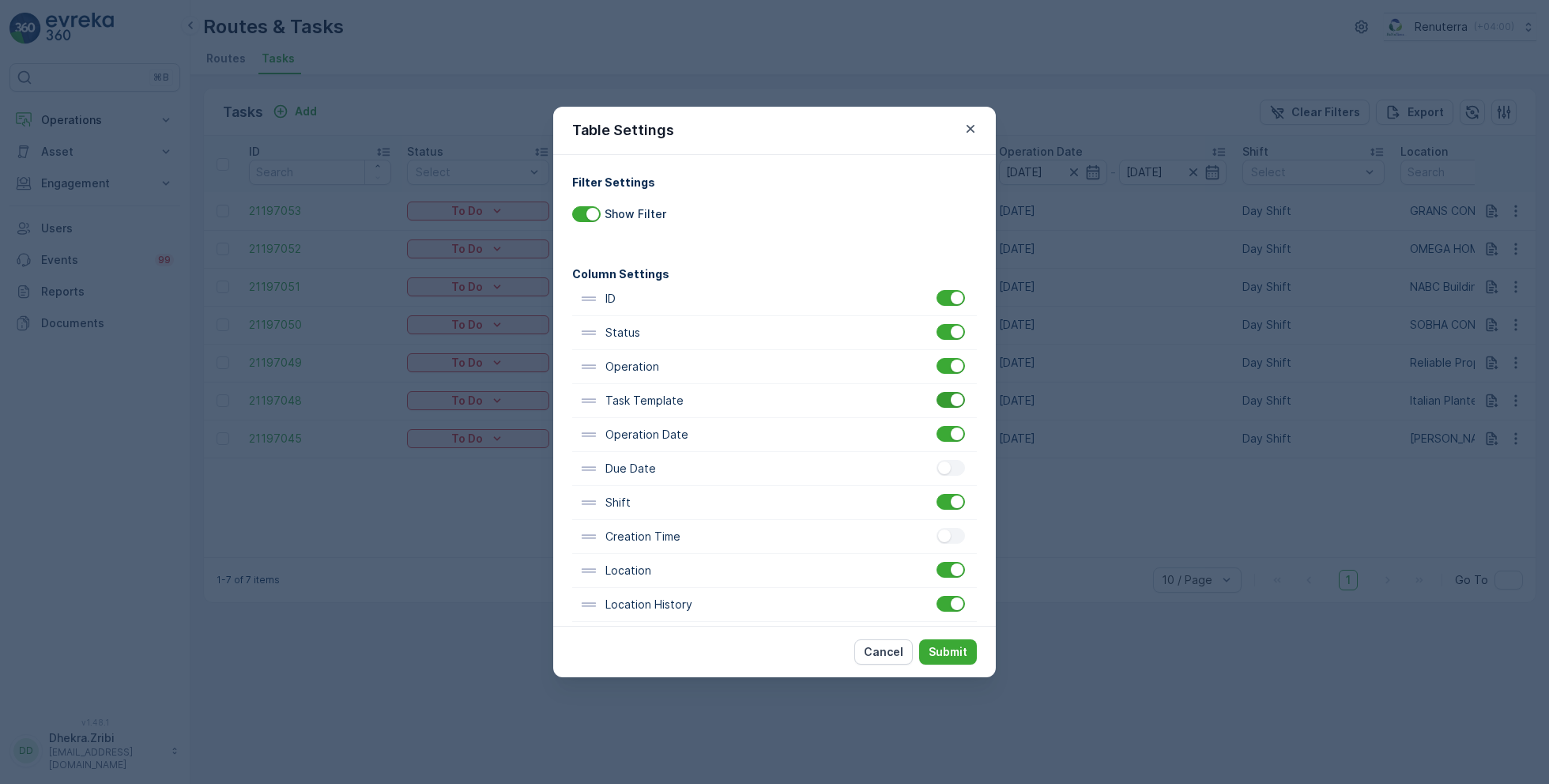
click at [951, 395] on div at bounding box center [956, 400] width 12 height 12
click at [936, 392] on input "checkbox" at bounding box center [936, 392] width 0 height 0
click at [962, 647] on p "Submit" at bounding box center [948, 652] width 39 height 16
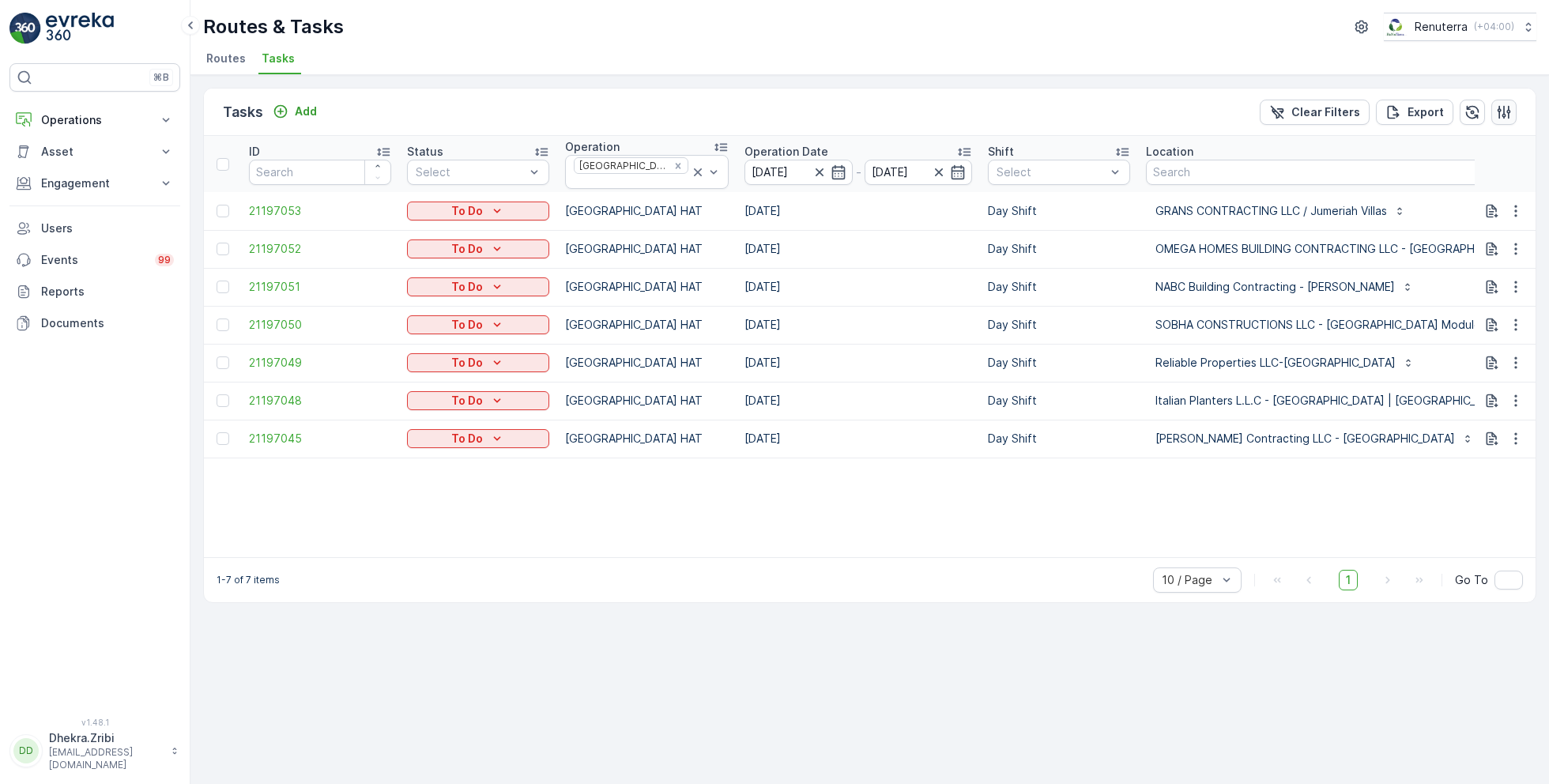
click at [1507, 117] on icon "button" at bounding box center [1503, 112] width 16 height 16
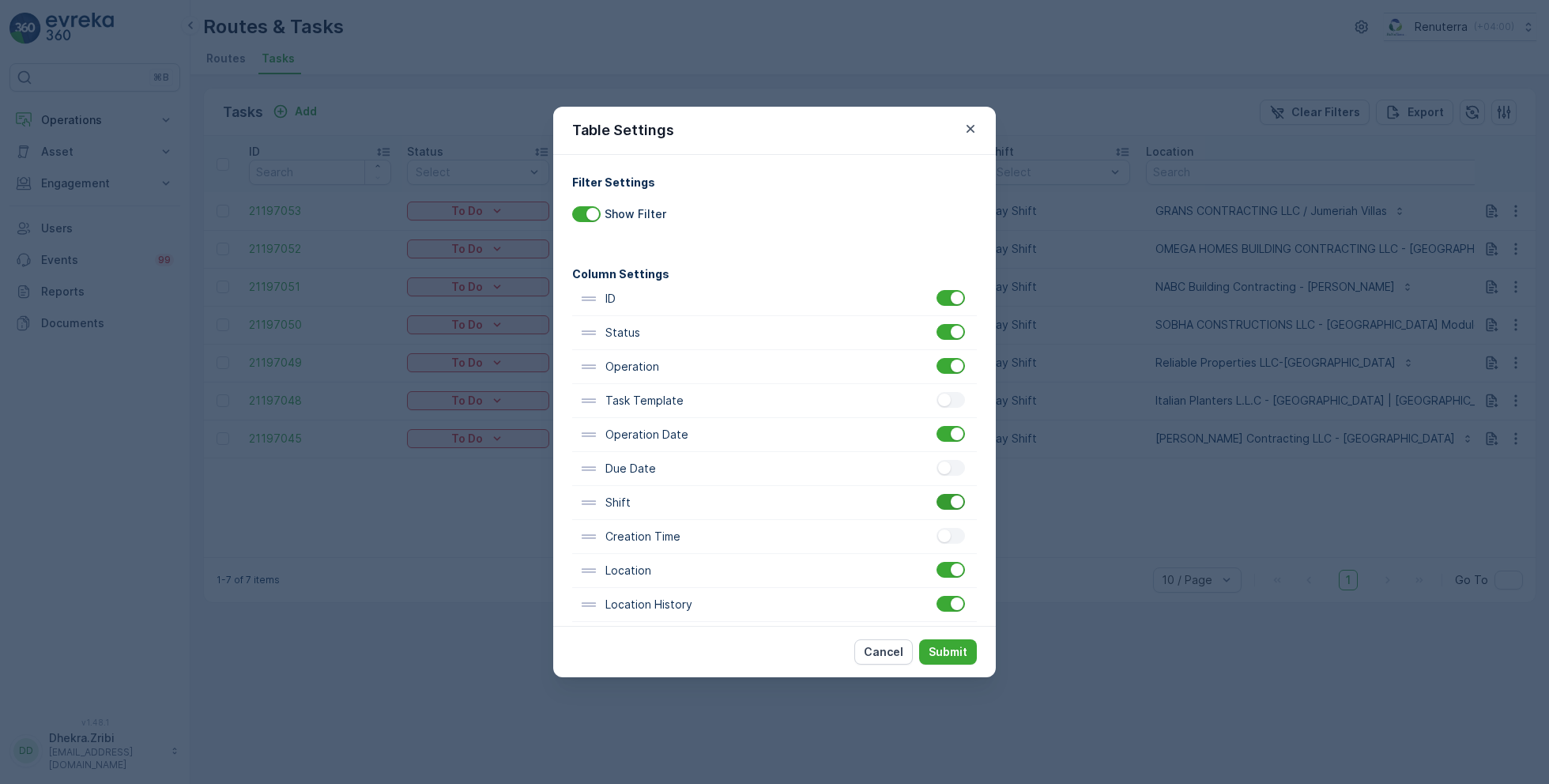
click at [943, 497] on div at bounding box center [951, 501] width 29 height 16
click at [936, 494] on input "checkbox" at bounding box center [936, 494] width 0 height 0
click at [951, 642] on button "Submit" at bounding box center [948, 652] width 58 height 26
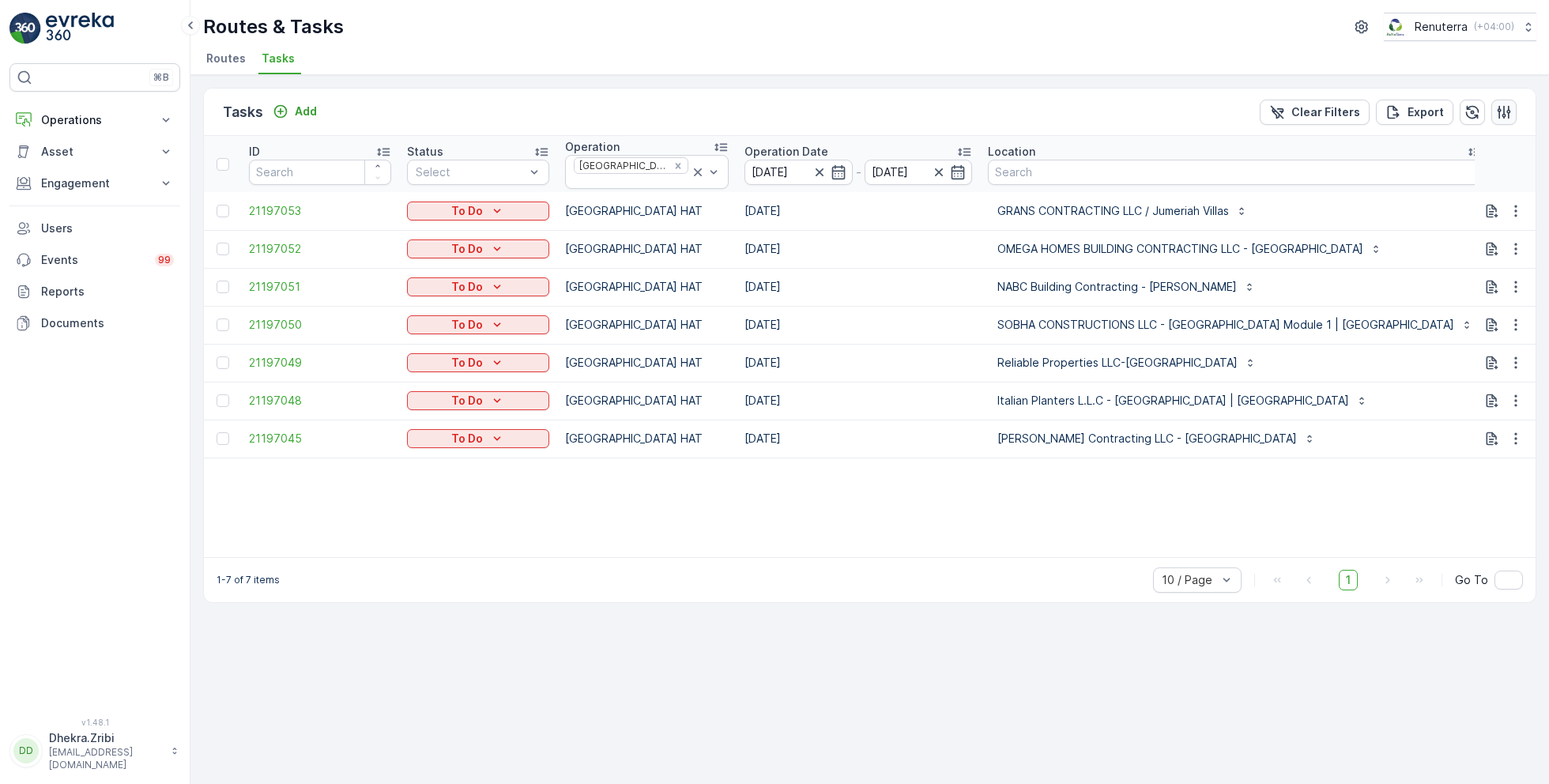
click at [1495, 110] on button "button" at bounding box center [1503, 112] width 26 height 26
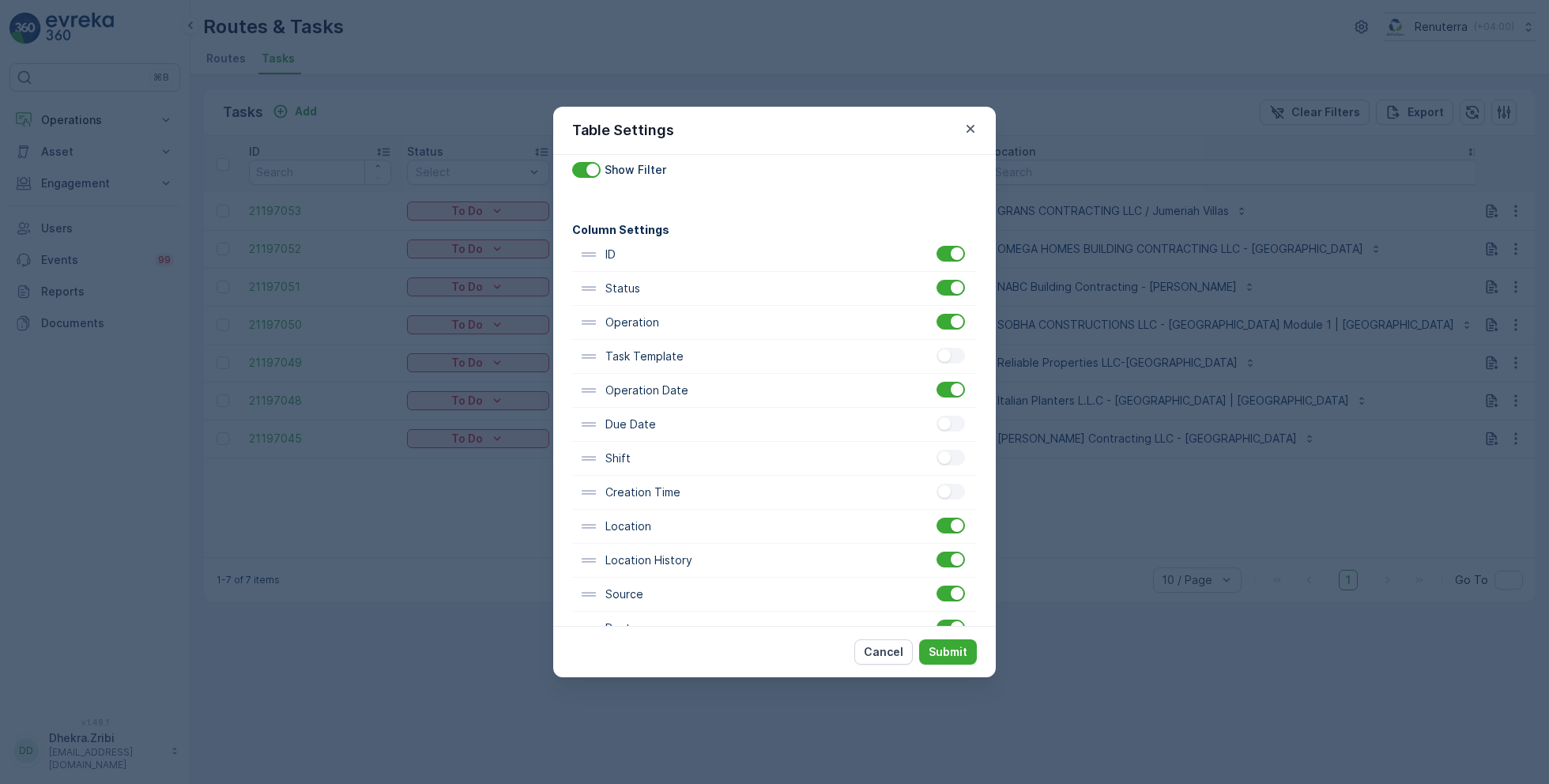
scroll to position [48, 0]
click at [954, 527] on div at bounding box center [951, 522] width 29 height 16
click at [936, 515] on input "checkbox" at bounding box center [936, 515] width 0 height 0
click at [951, 557] on div at bounding box center [956, 556] width 12 height 12
click at [936, 548] on input "checkbox" at bounding box center [936, 548] width 0 height 0
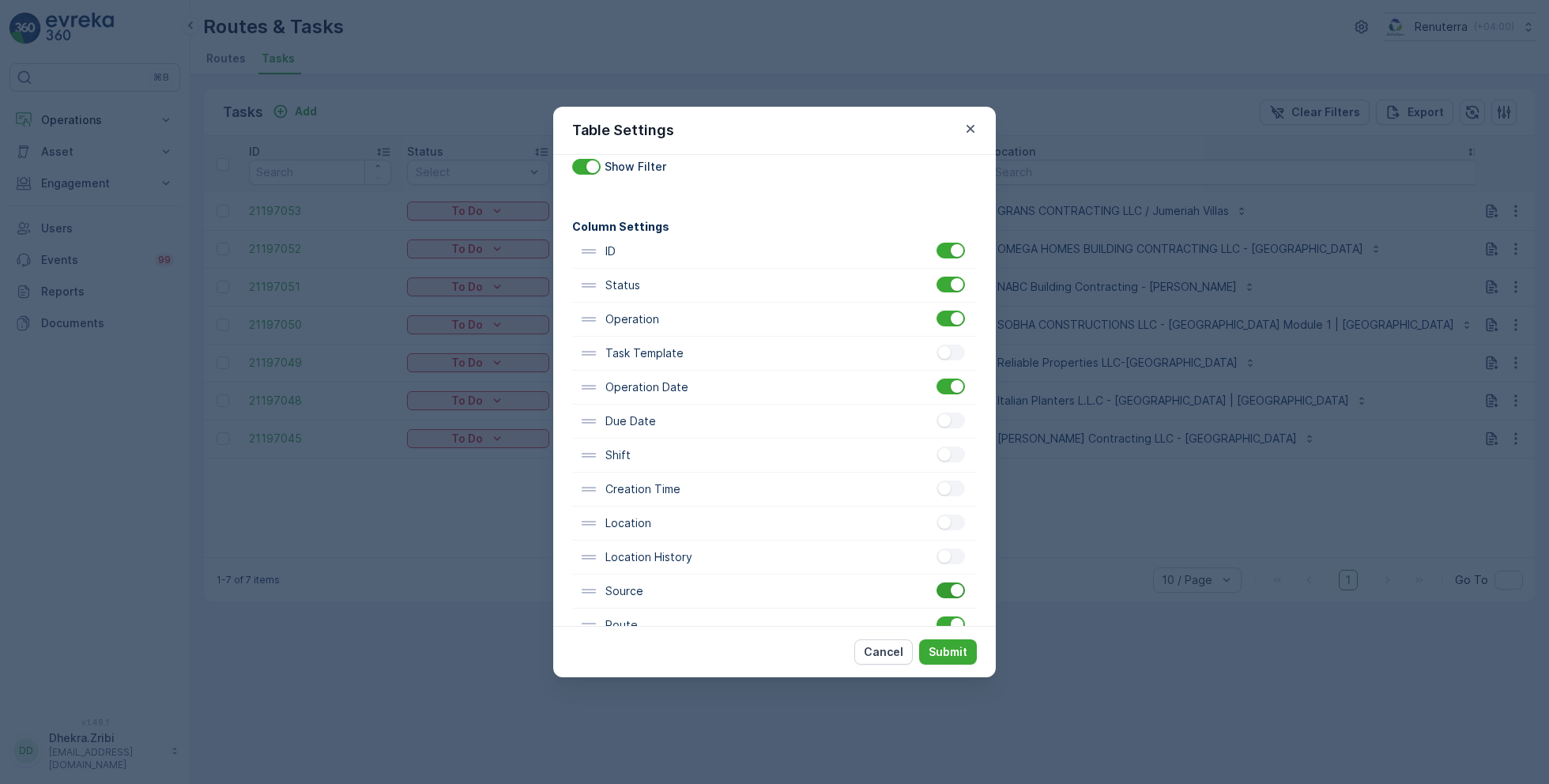
click at [951, 586] on div at bounding box center [956, 590] width 12 height 12
click at [936, 582] on input "checkbox" at bounding box center [936, 582] width 0 height 0
click at [951, 648] on p "Submit" at bounding box center [948, 652] width 39 height 16
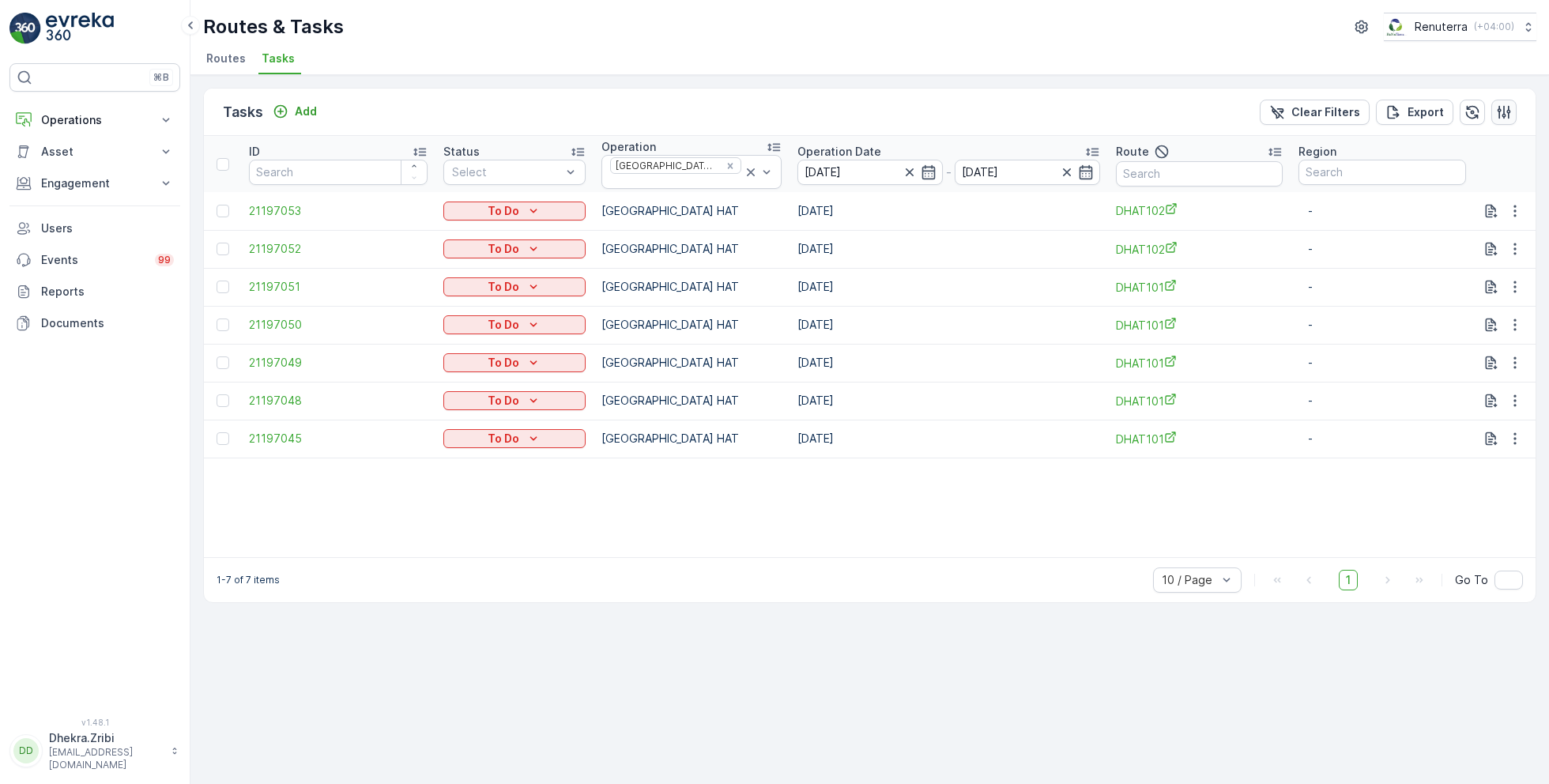
click at [1500, 108] on icon "button" at bounding box center [1504, 111] width 13 height 13
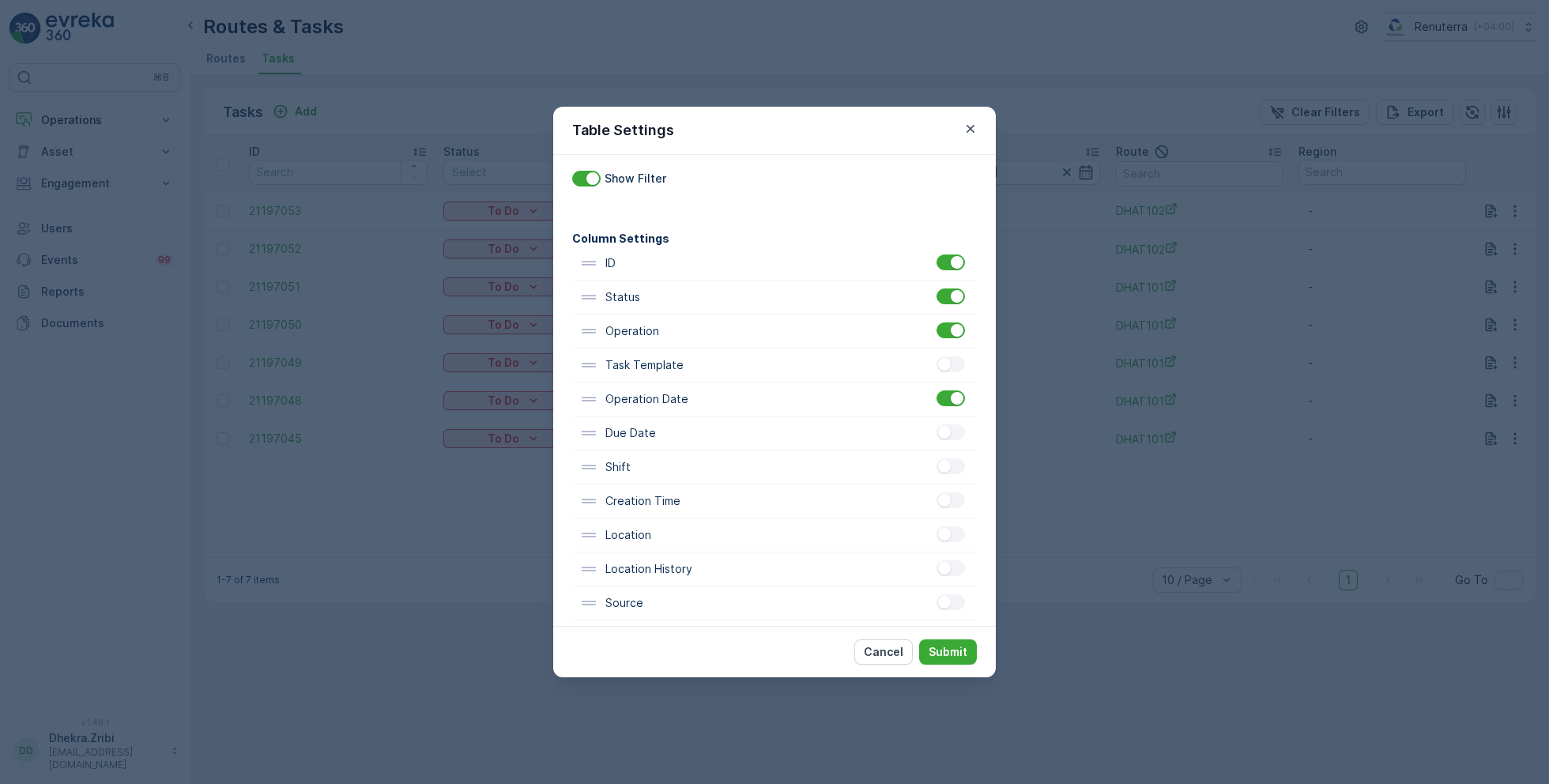
scroll to position [45, 0]
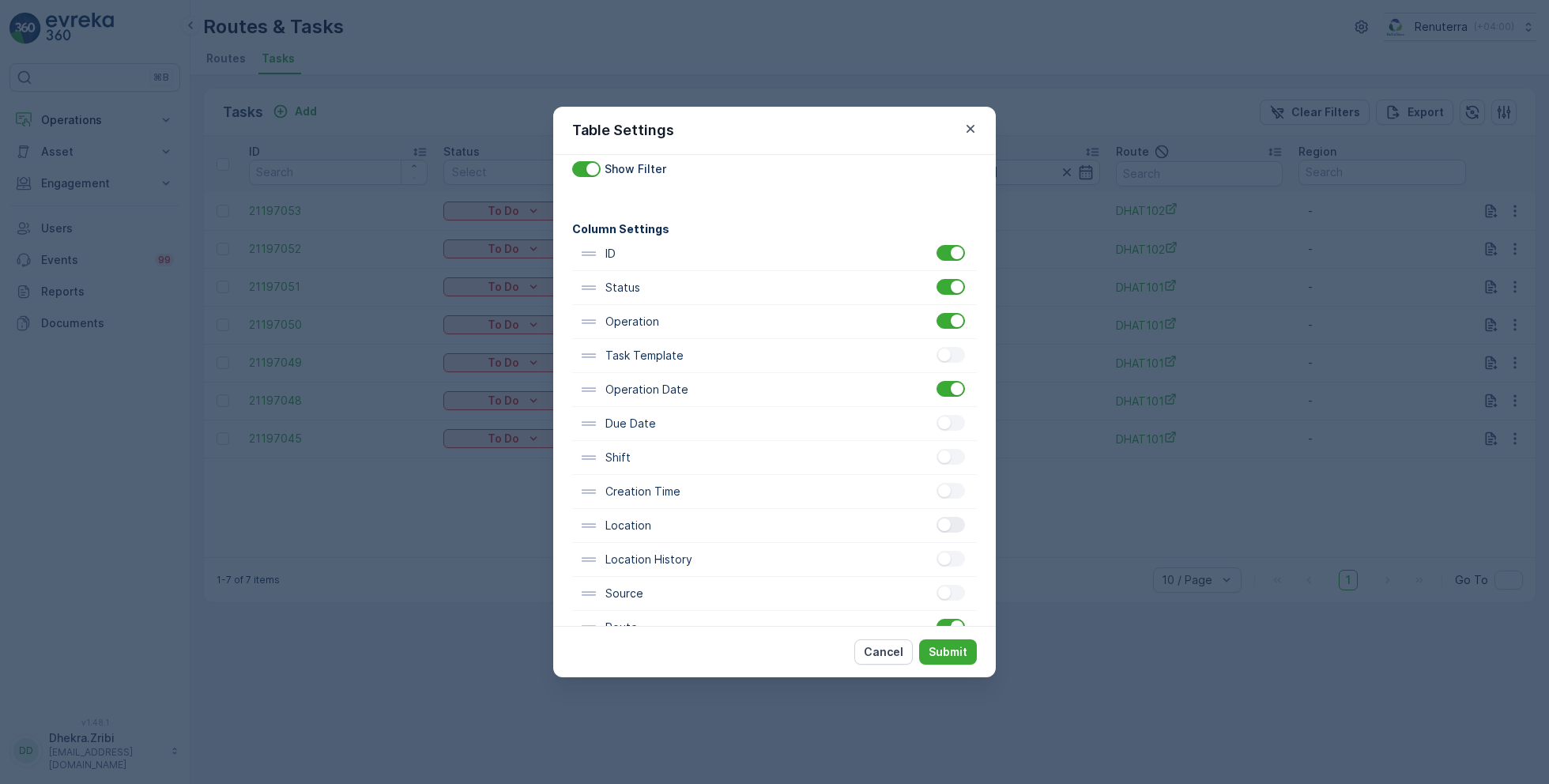
click at [944, 524] on div at bounding box center [944, 524] width 12 height 12
click at [936, 517] on input "checkbox" at bounding box center [936, 517] width 0 height 0
click at [949, 651] on p "Submit" at bounding box center [948, 652] width 39 height 16
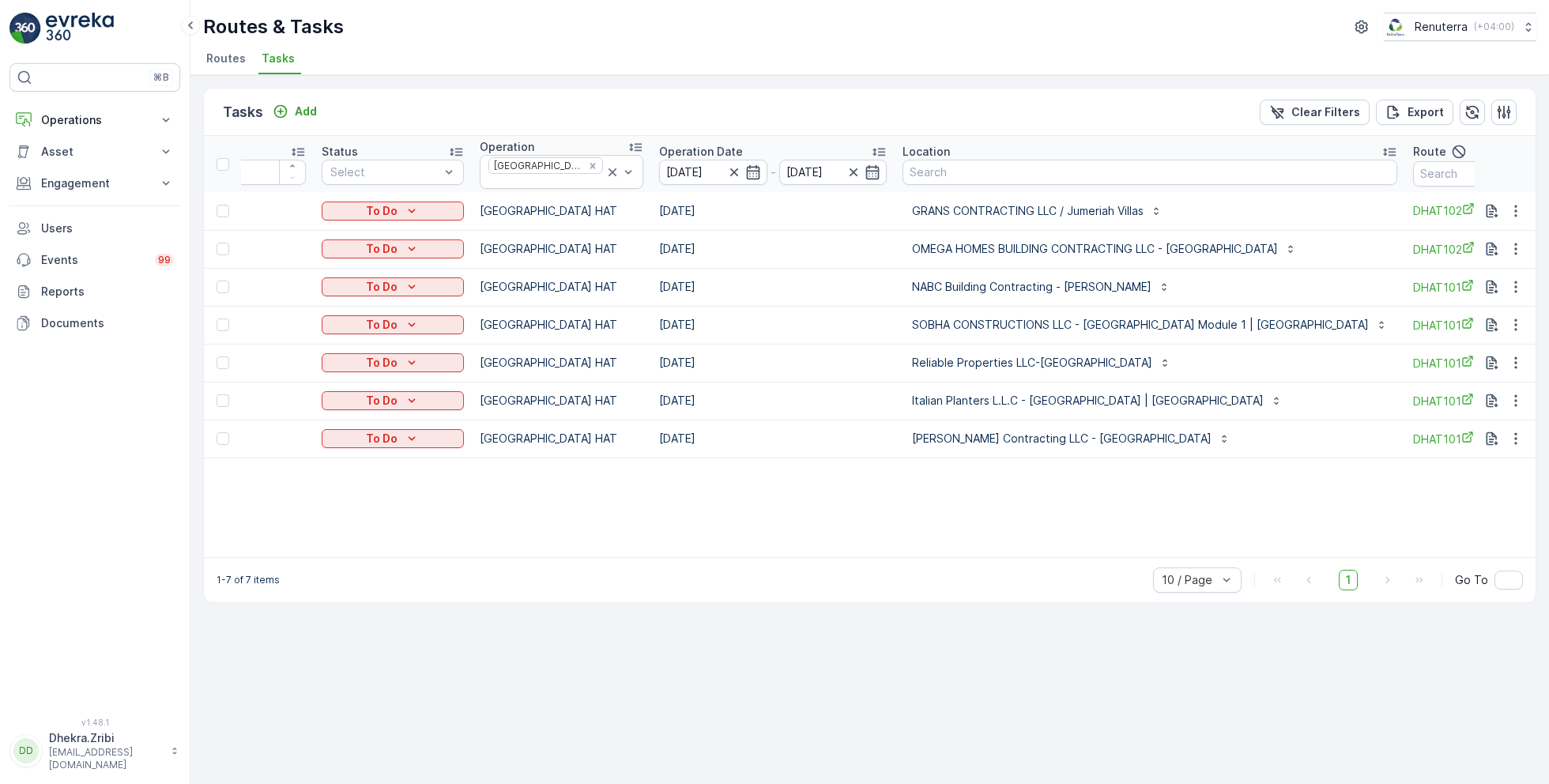
scroll to position [0, 88]
click at [1410, 168] on input "text" at bounding box center [1480, 173] width 142 height 26
type input "101"
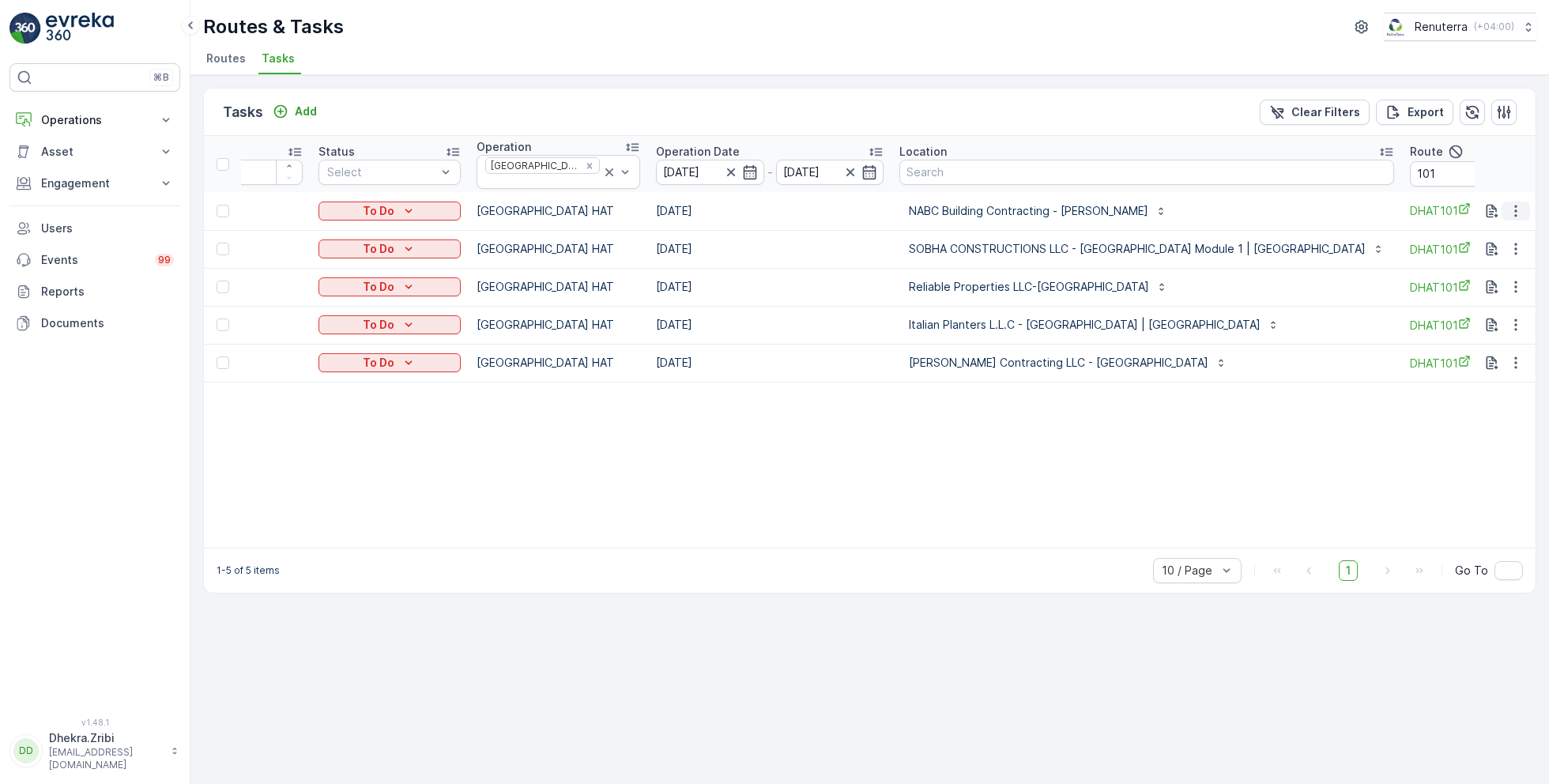
click at [1521, 207] on icon "button" at bounding box center [1516, 210] width 16 height 16
click at [1459, 272] on span "Change Route" at bounding box center [1475, 272] width 77 height 16
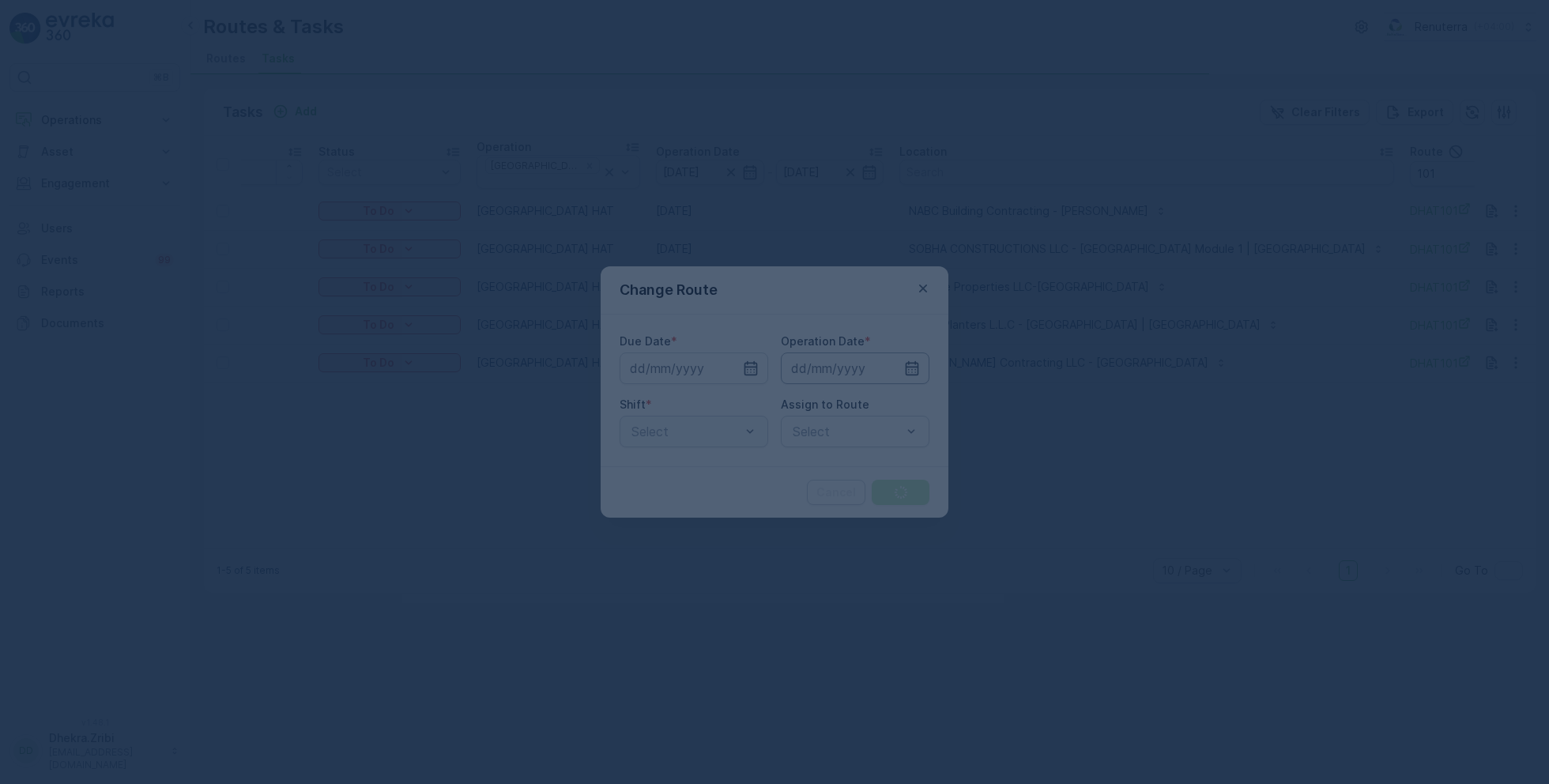
type input "[DATE]"
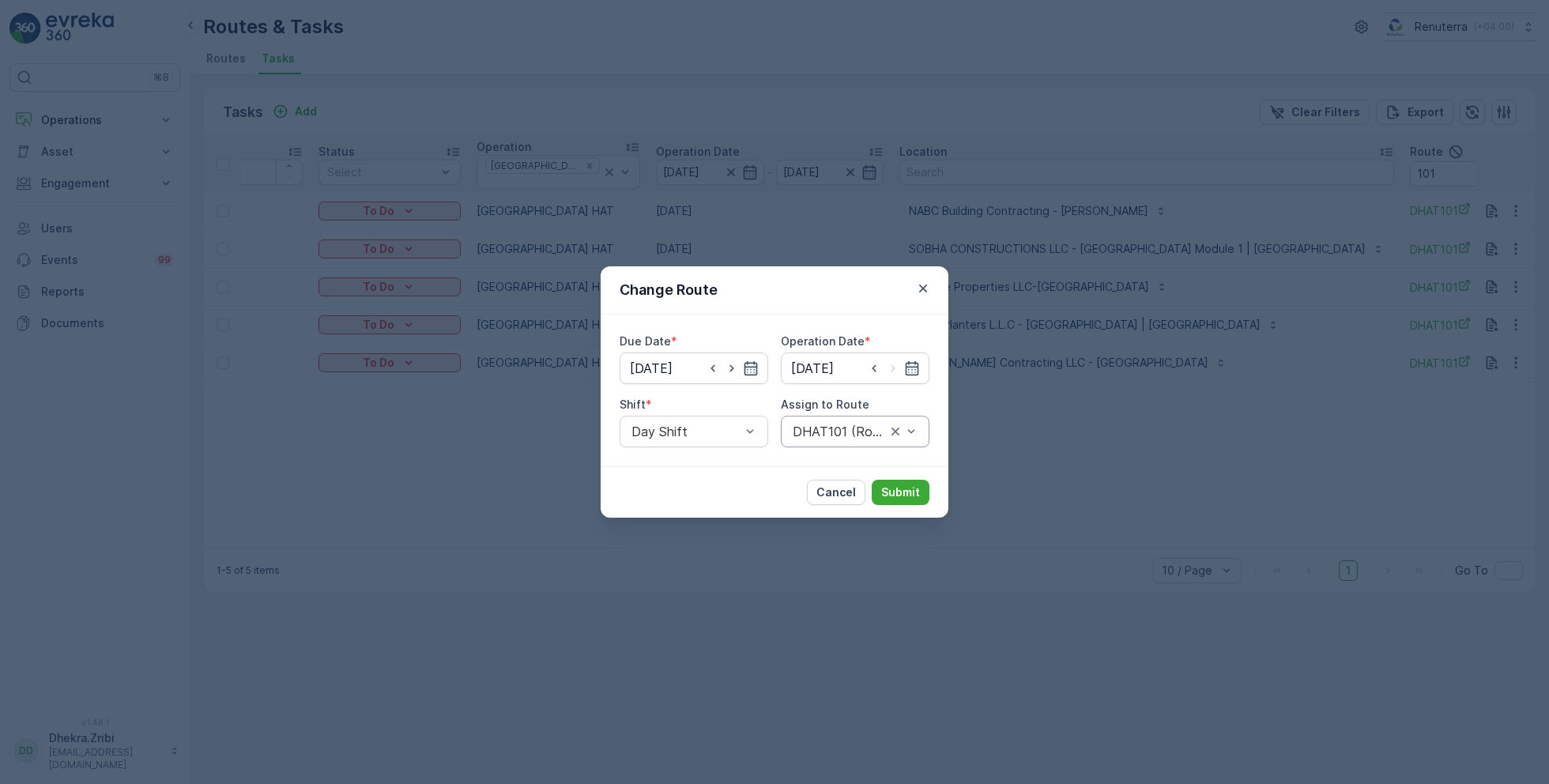
click at [812, 433] on div at bounding box center [838, 431] width 96 height 14
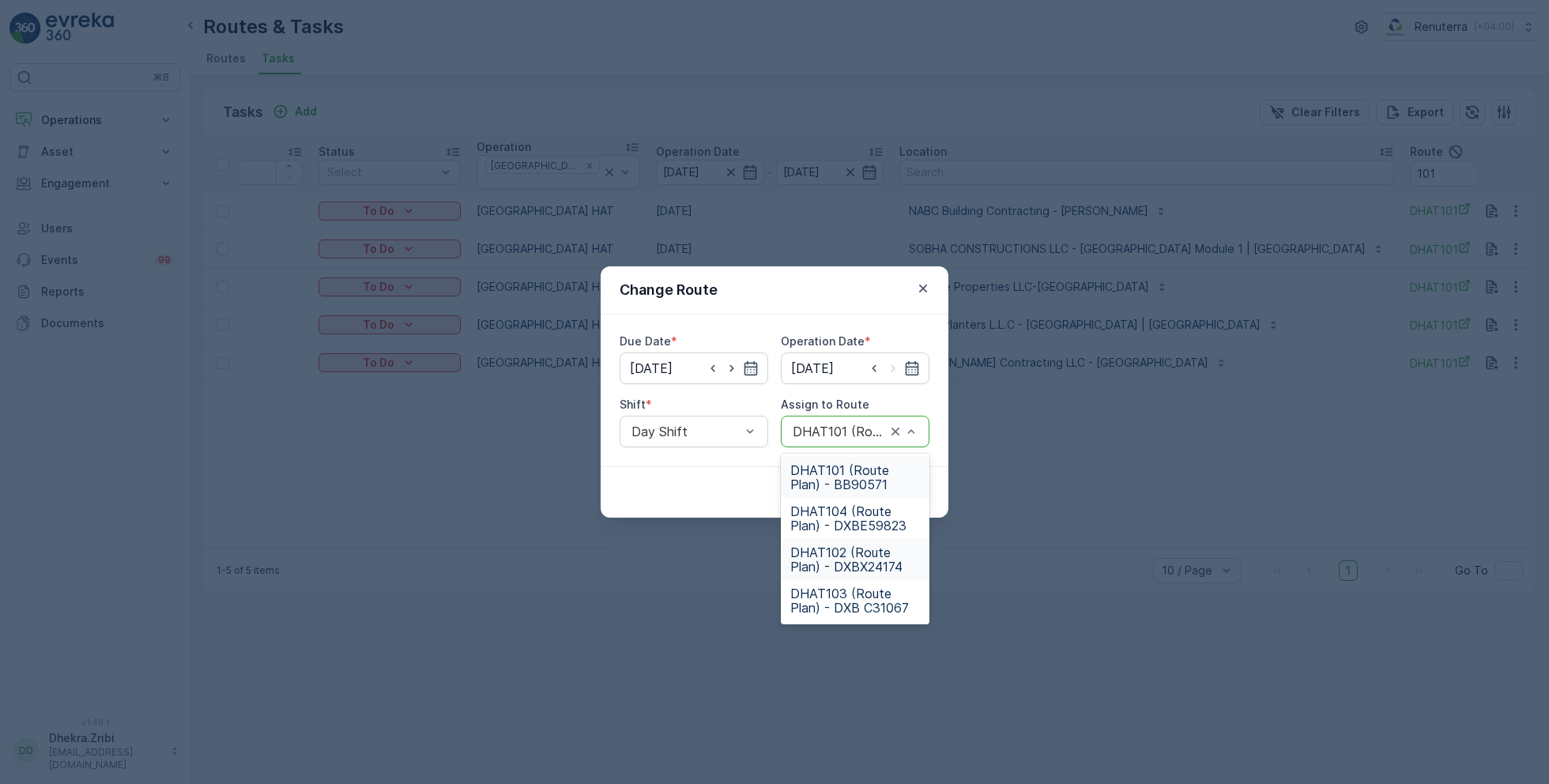
click at [839, 549] on span "DHAT102 (Route Plan) - DXBX24174" at bounding box center [854, 559] width 129 height 29
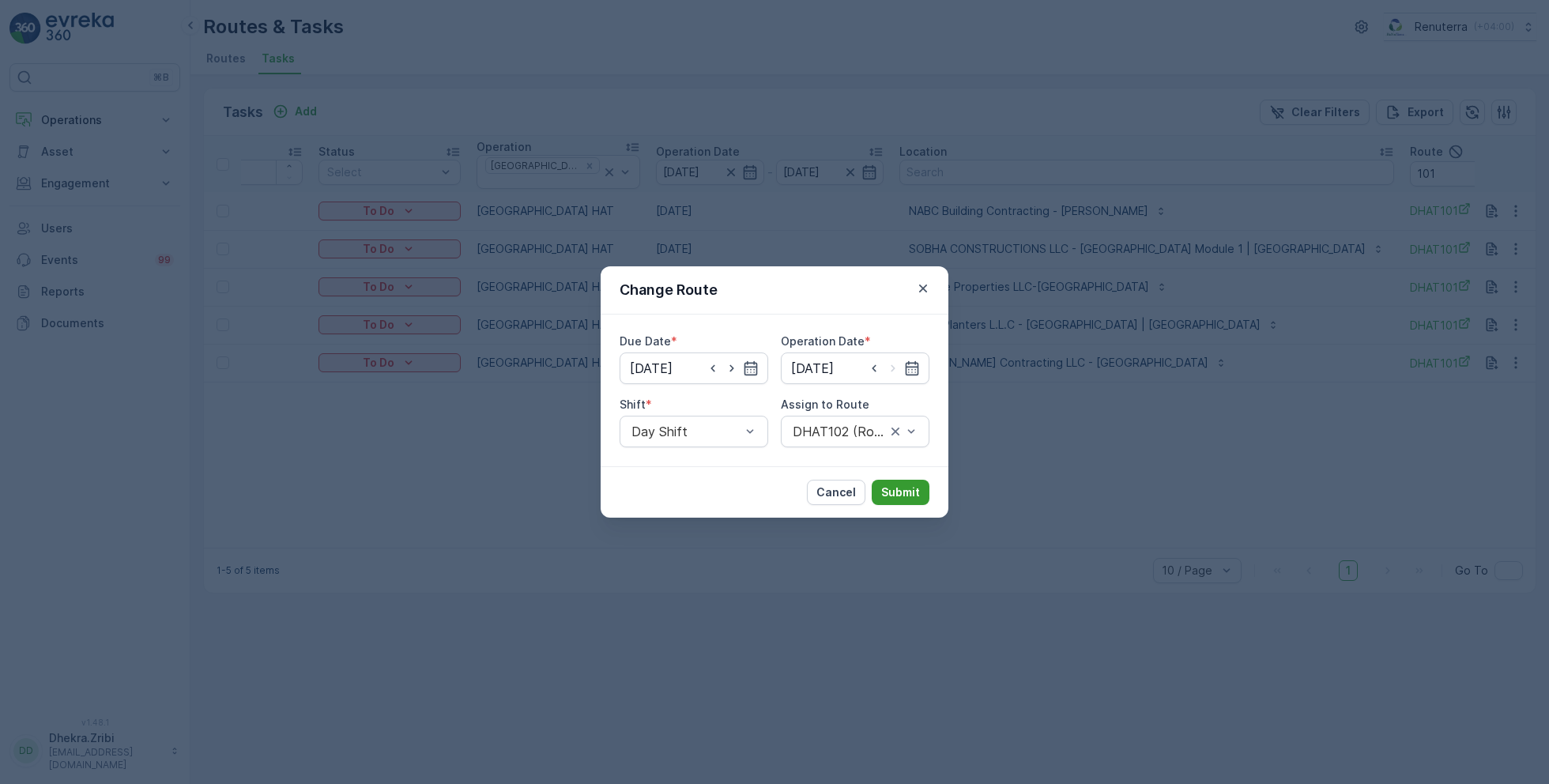
click at [906, 496] on p "Submit" at bounding box center [900, 492] width 39 height 16
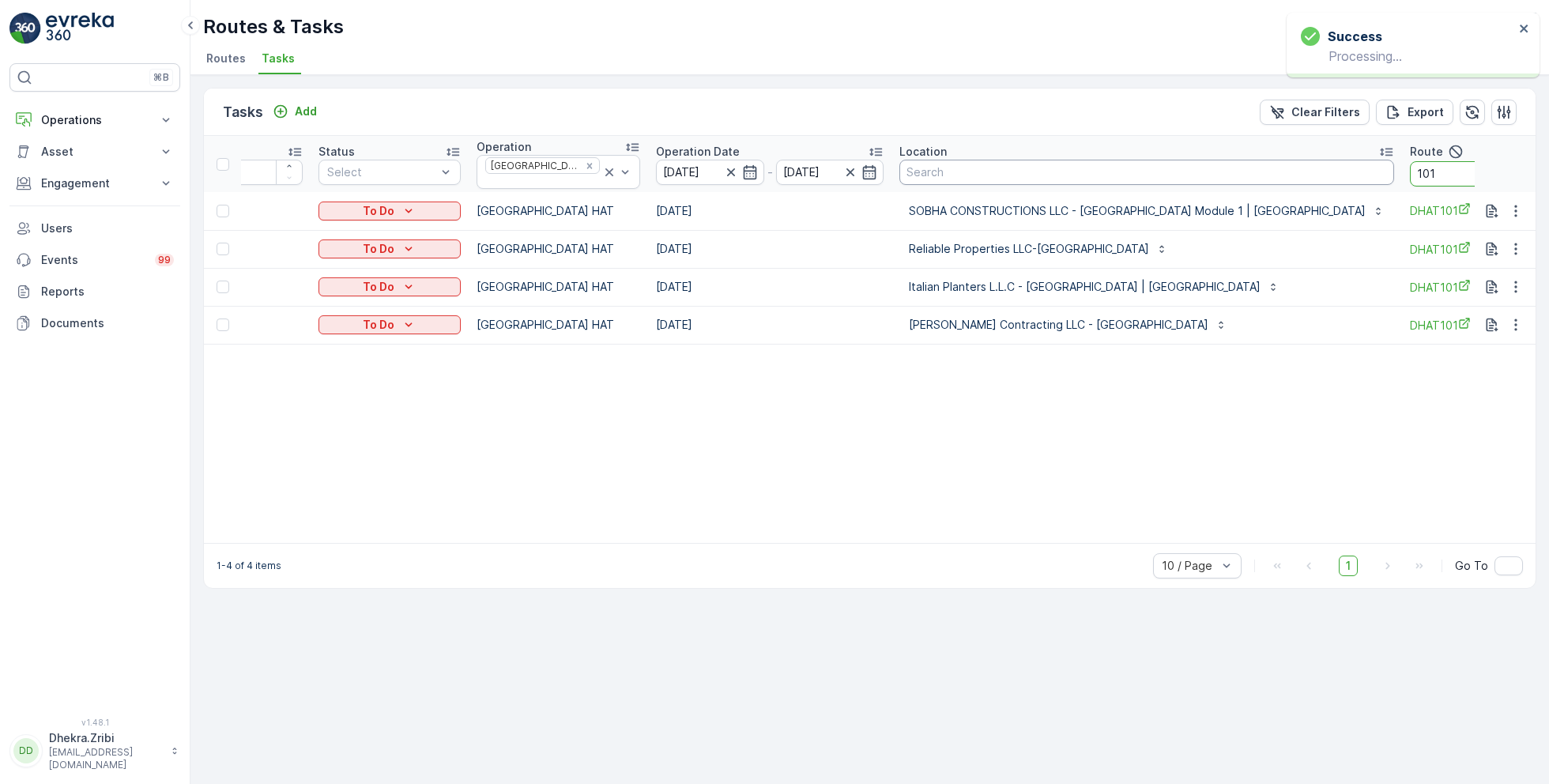
drag, startPoint x: 1383, startPoint y: 166, endPoint x: 1312, endPoint y: 164, distance: 71.0
click at [1312, 166] on tr "ID Status Select Operation Dubai HAT Operation Date 25.08.2025 - 25.08.2025 Loc…" at bounding box center [947, 164] width 1664 height 56
type input "102"
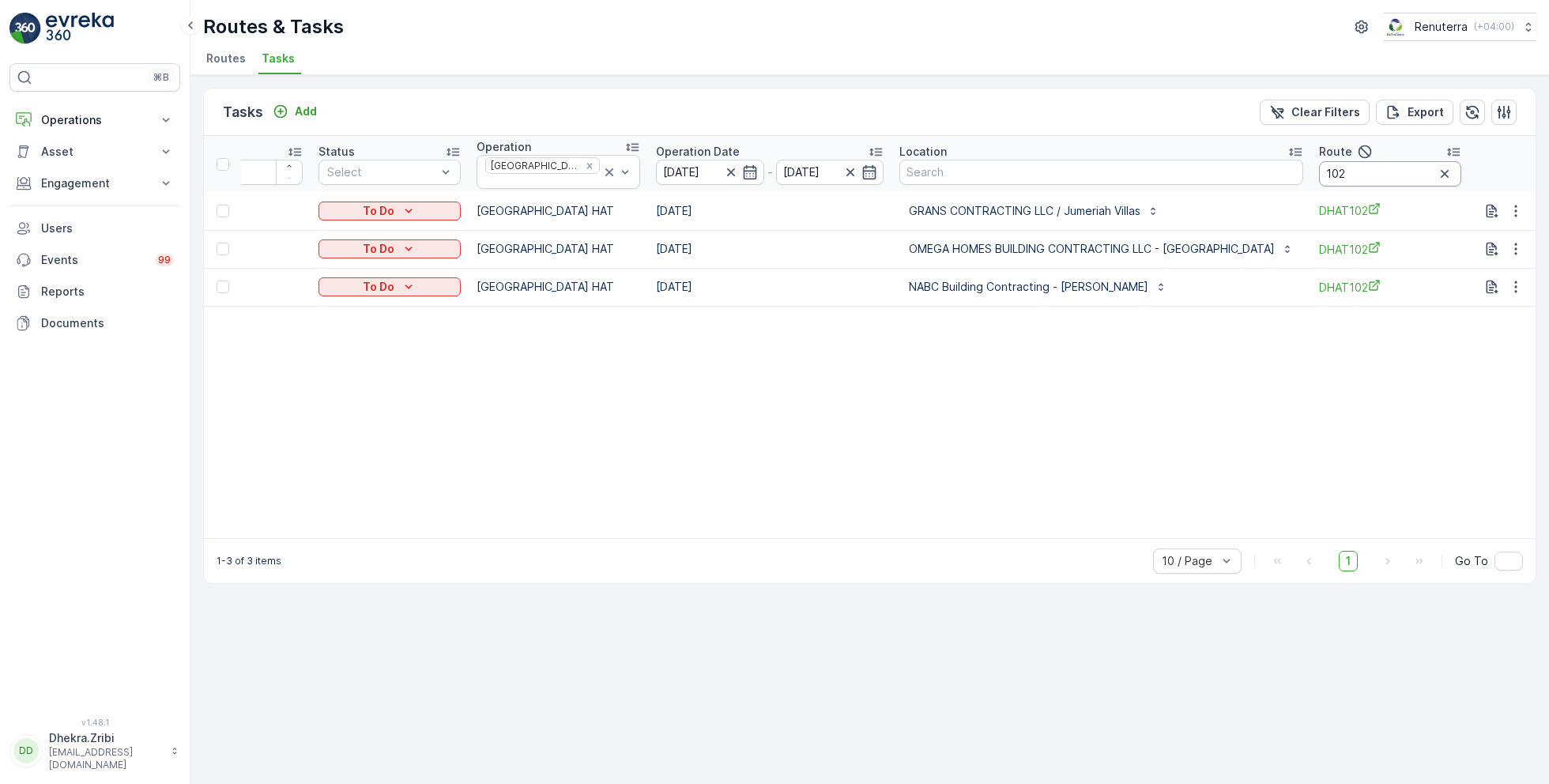
click at [1319, 172] on input "102" at bounding box center [1389, 173] width 142 height 26
type input "101"
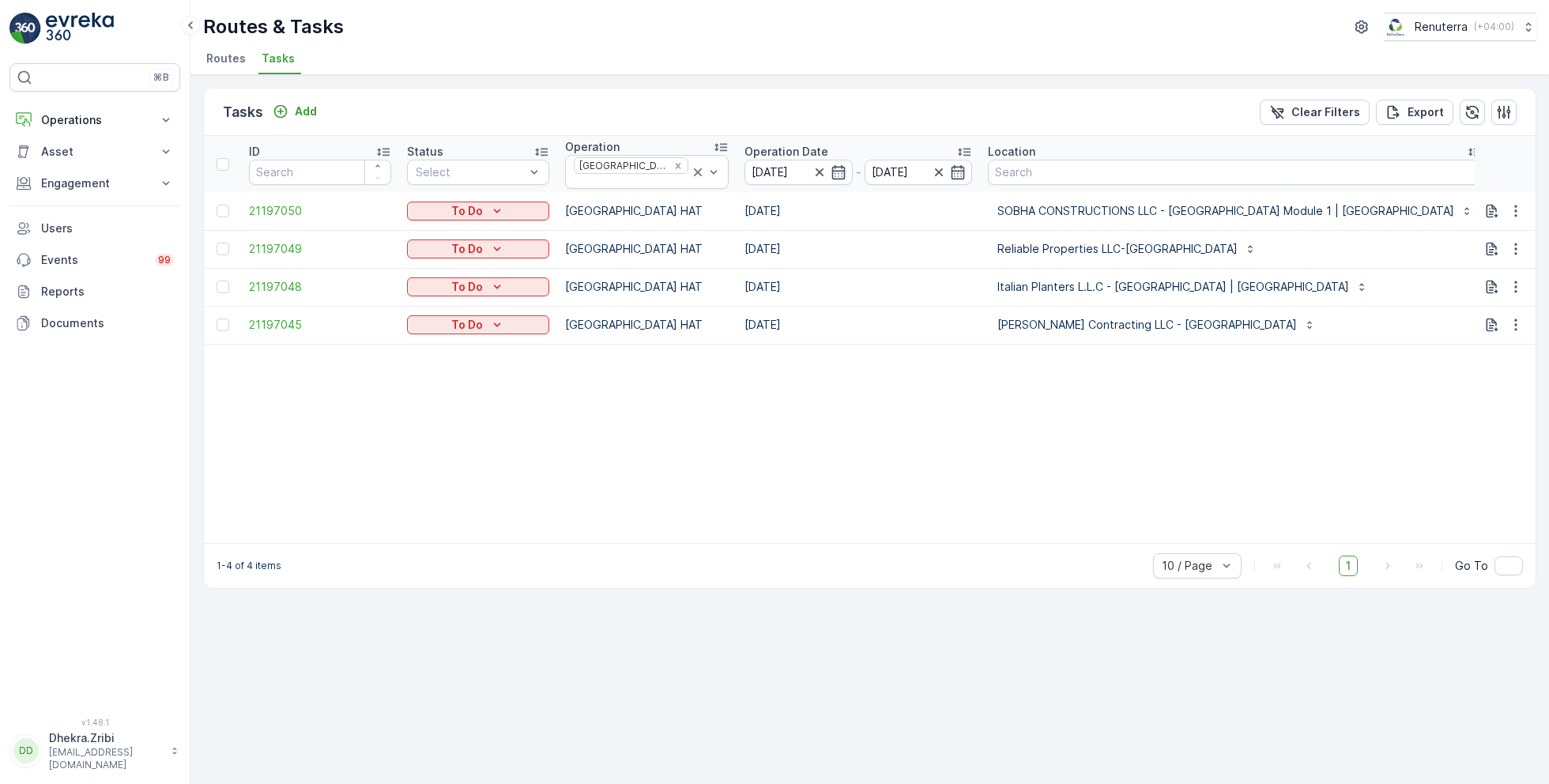
click at [1499, 167] on input "101" at bounding box center [1569, 173] width 142 height 26
type input "102"
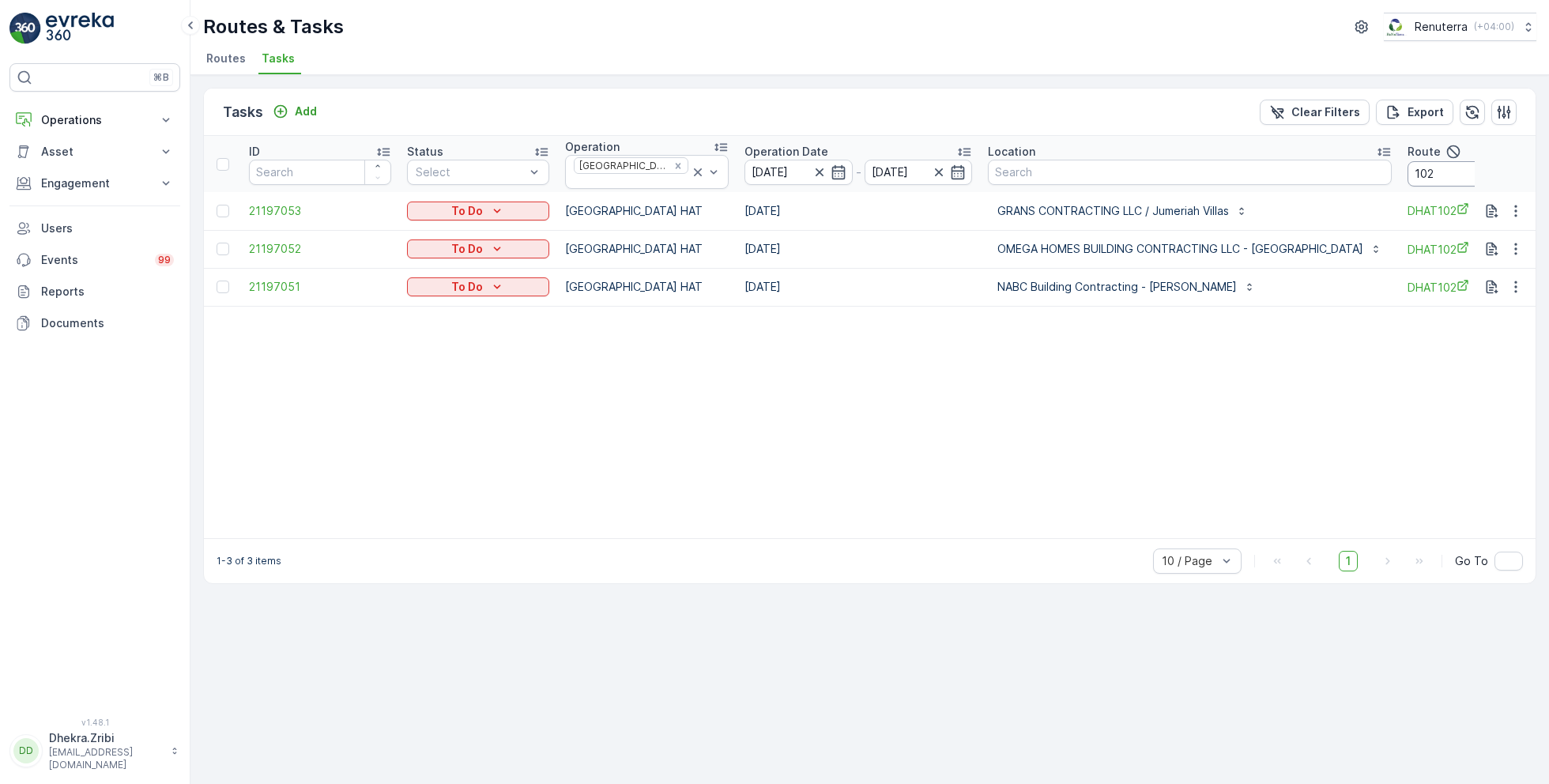
click at [1407, 174] on input "102" at bounding box center [1478, 173] width 142 height 26
type input "103"
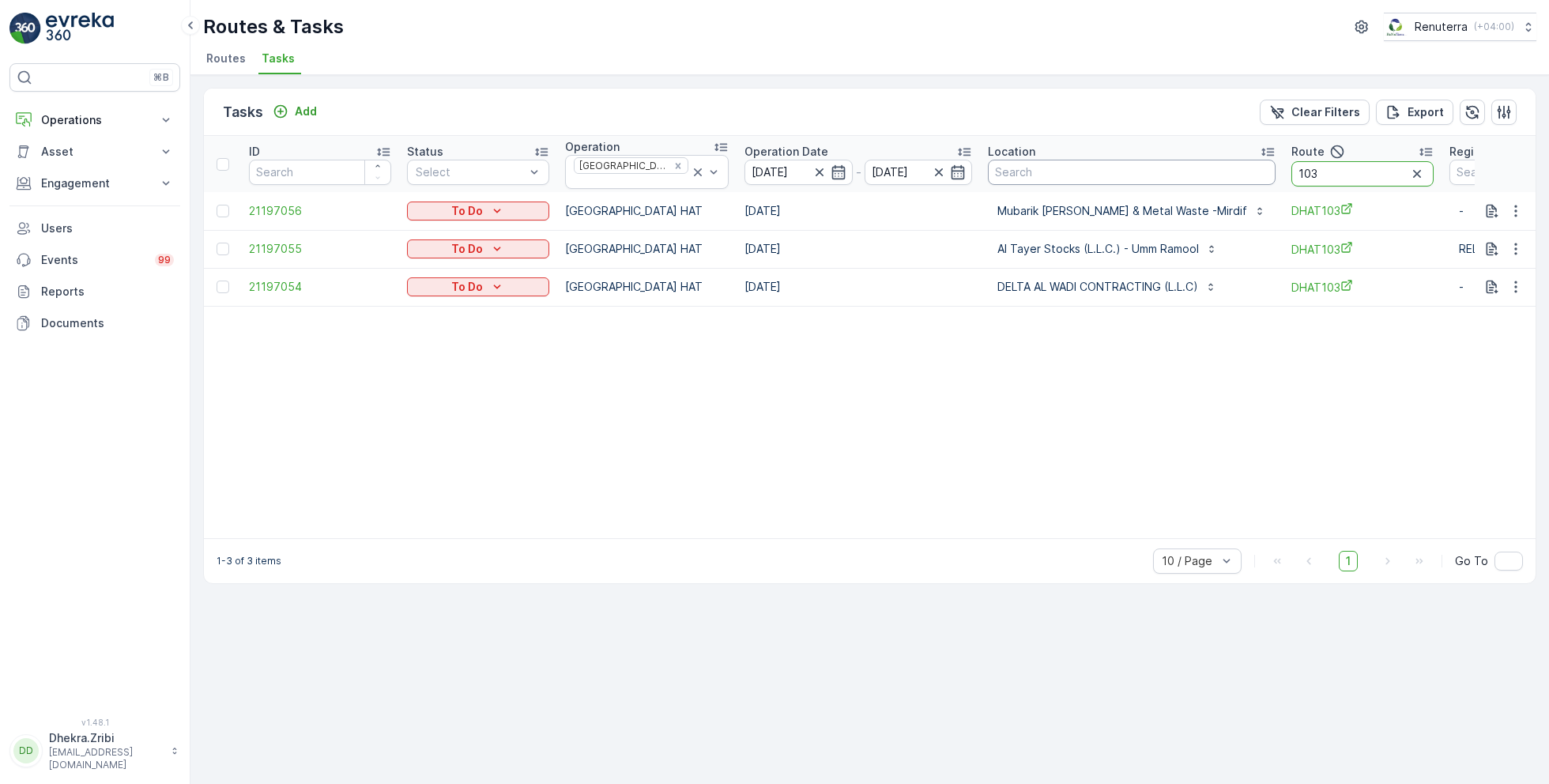
drag, startPoint x: 1346, startPoint y: 171, endPoint x: 1238, endPoint y: 163, distance: 108.3
click at [1238, 164] on tr "ID Status Select Operation Dubai HAT Operation Date 25.08.2025 - 25.08.2025 Loc…" at bounding box center [931, 164] width 1457 height 56
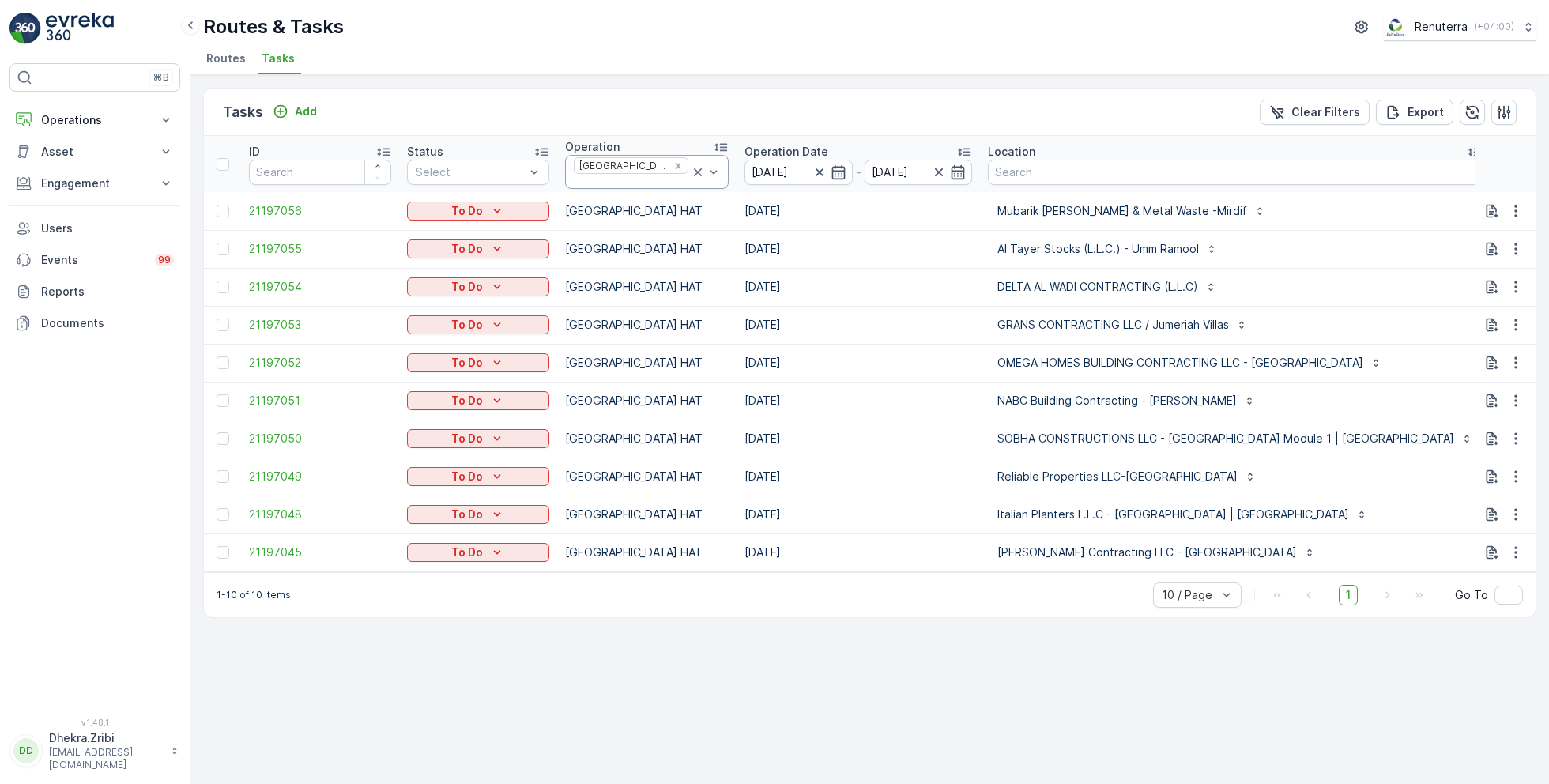
click at [690, 174] on icon at bounding box center [697, 172] width 16 height 16
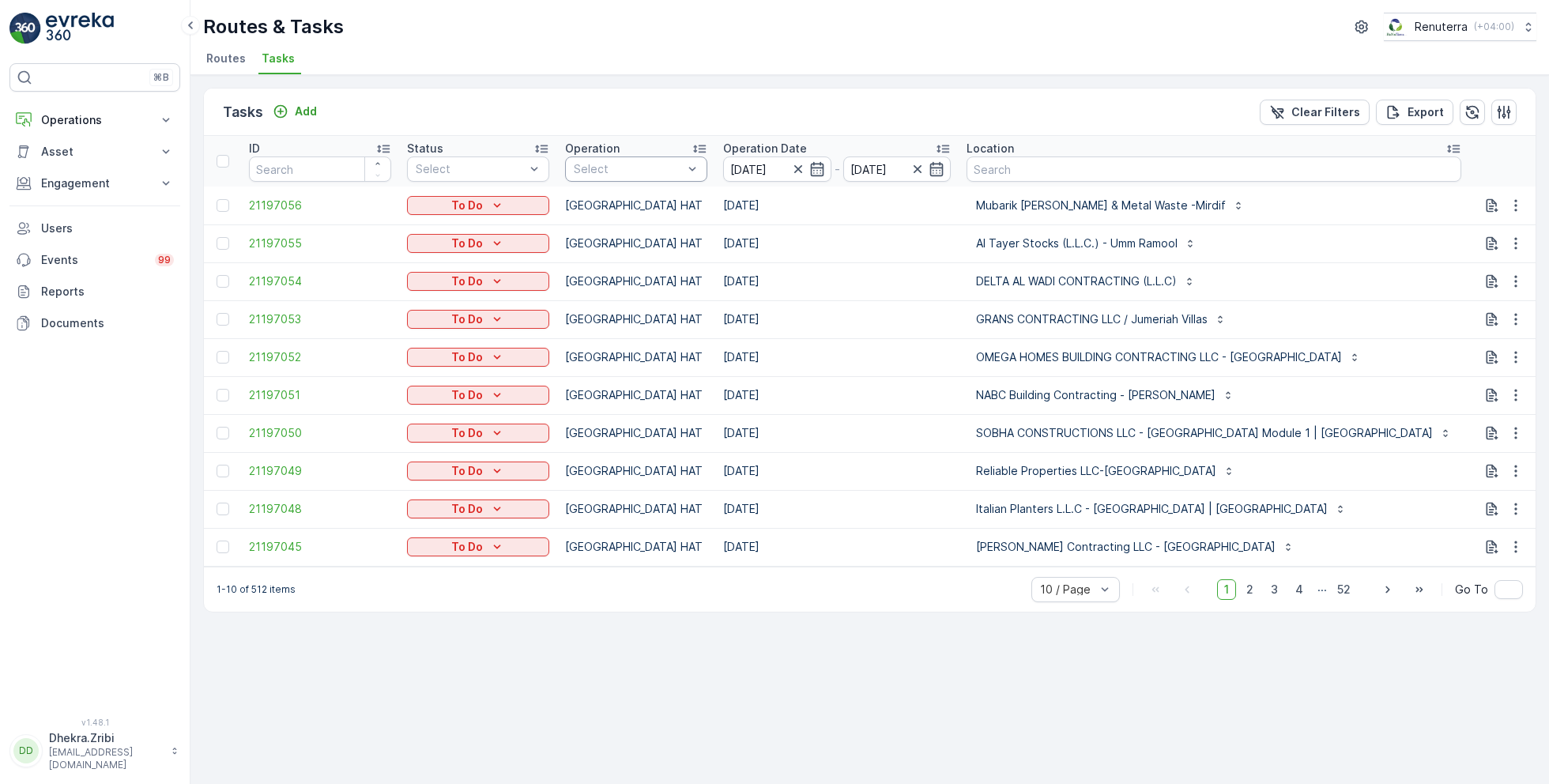
click at [643, 167] on div at bounding box center [628, 168] width 112 height 12
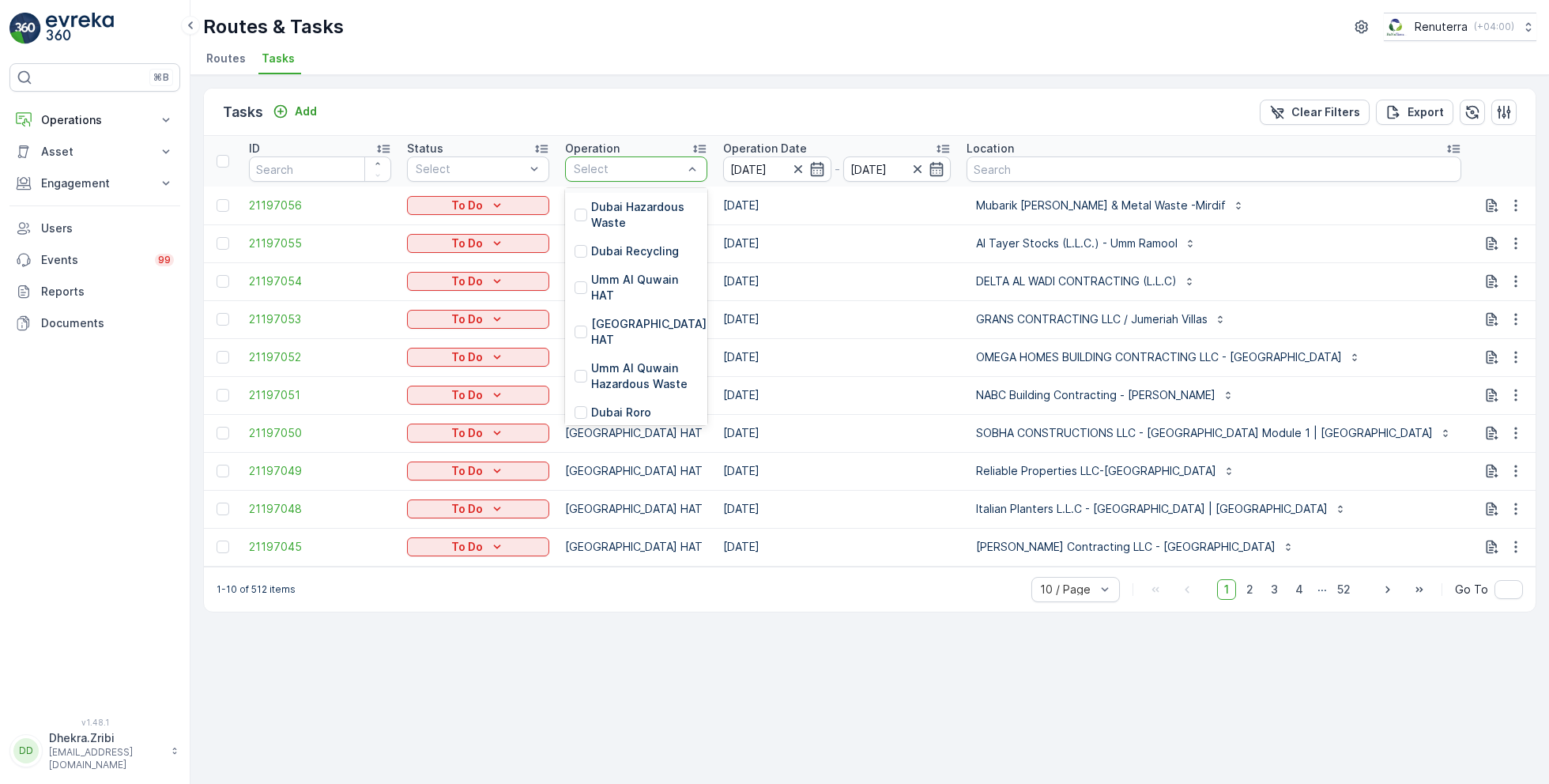
scroll to position [174, 0]
click at [618, 403] on p "Dubai Roro" at bounding box center [620, 411] width 60 height 16
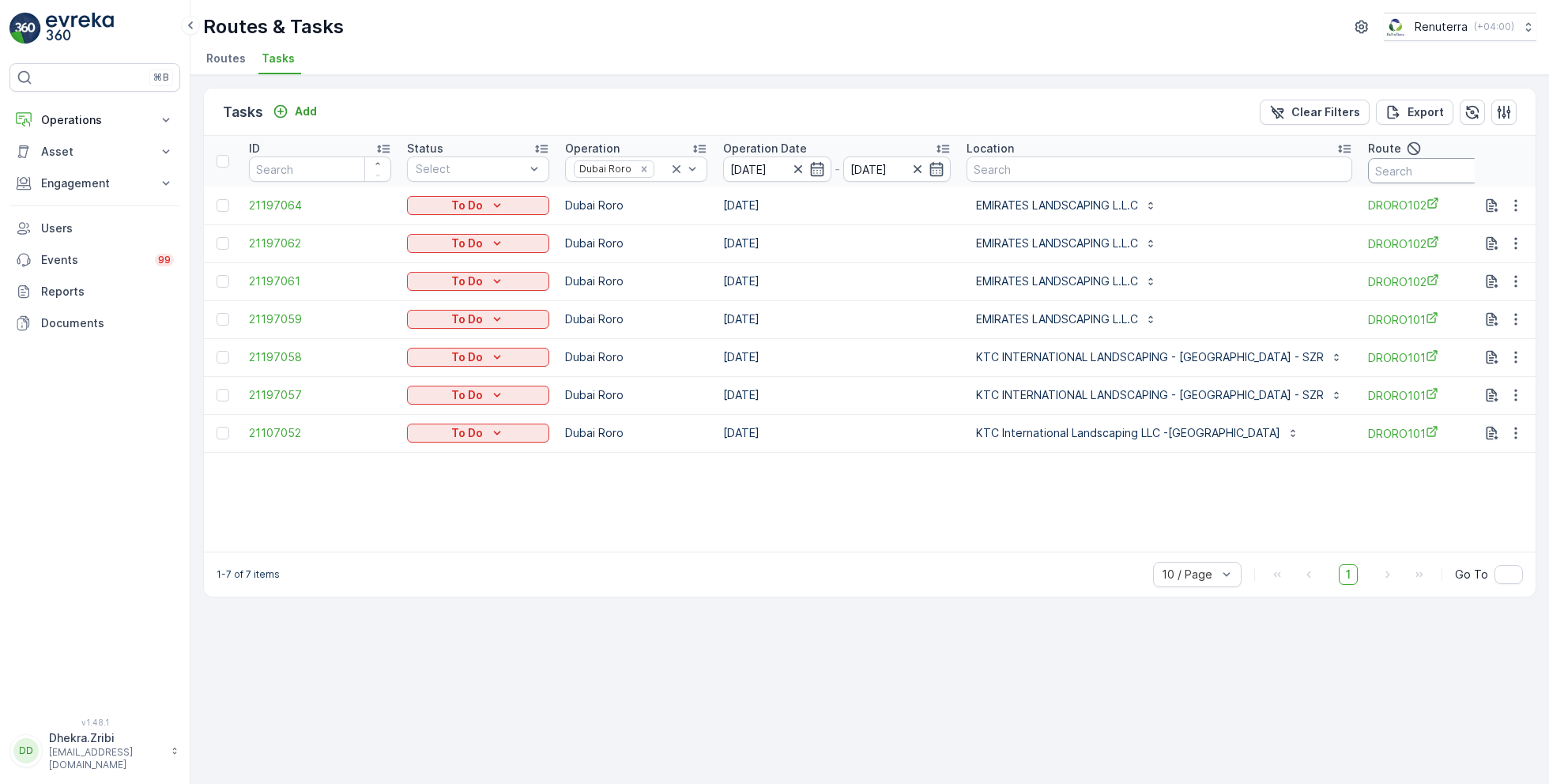
click at [1396, 168] on input "text" at bounding box center [1439, 170] width 142 height 26
type input "102"
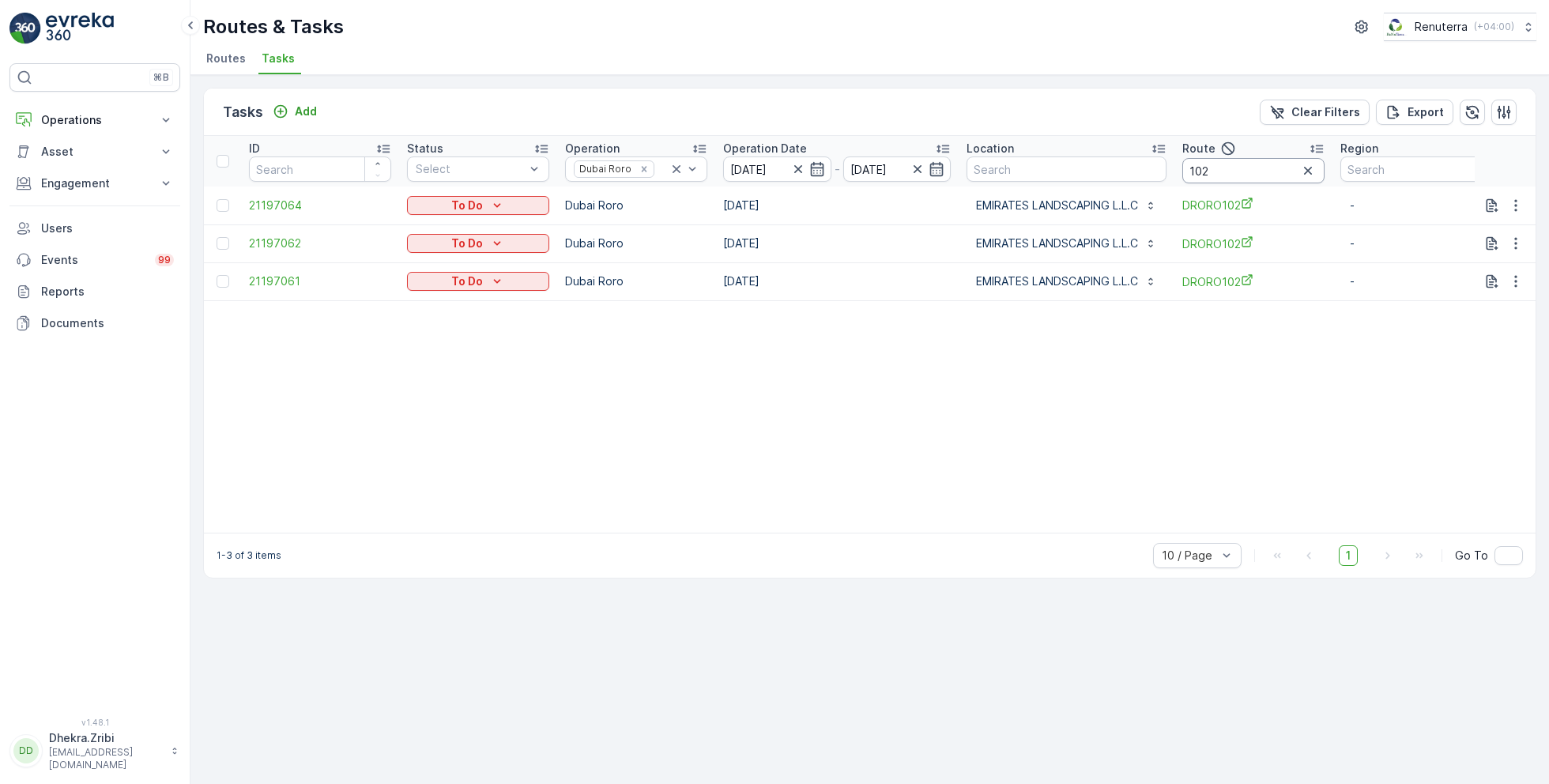
click at [1244, 171] on input "102" at bounding box center [1252, 170] width 142 height 26
type input "101"
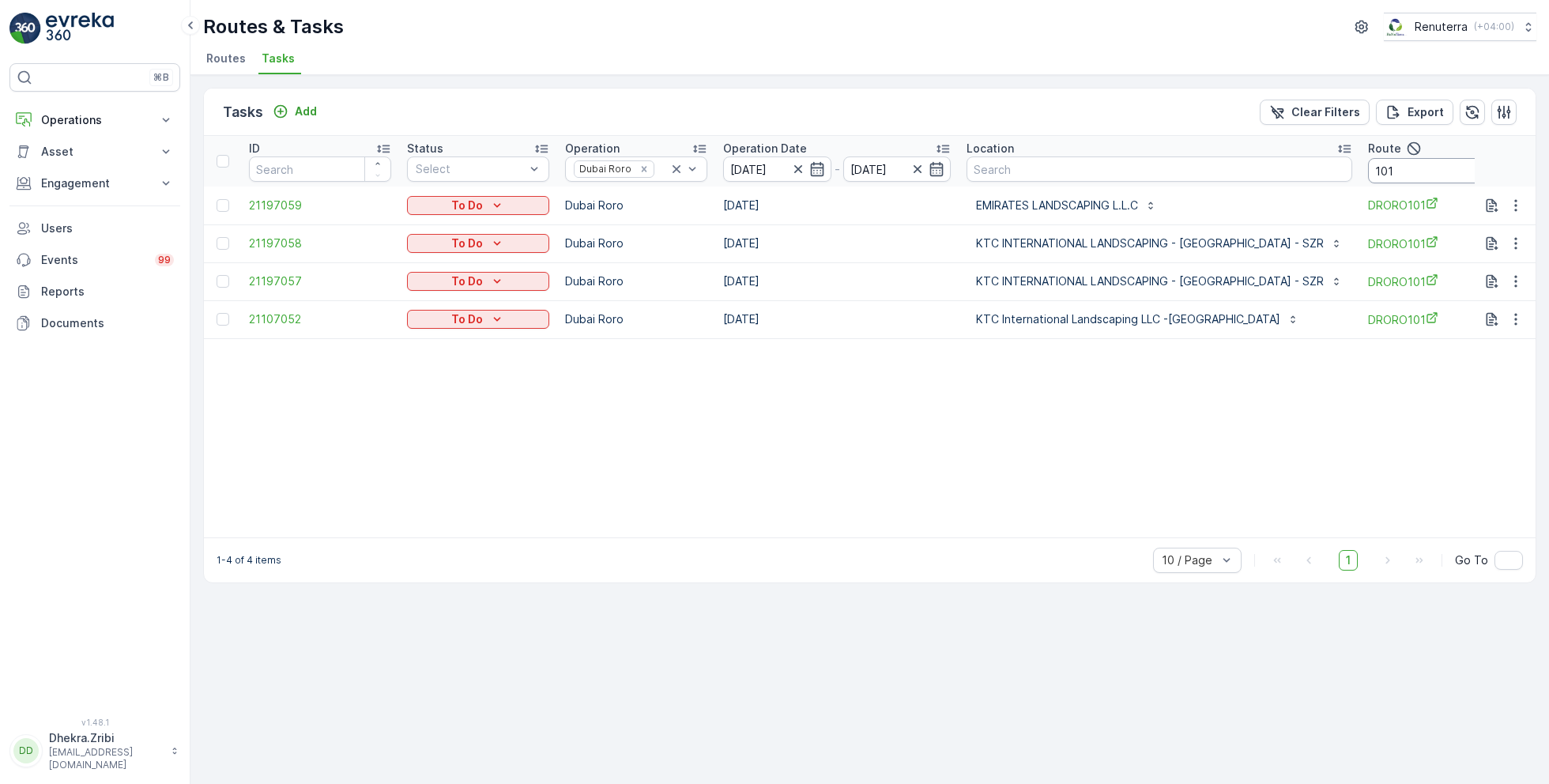
click at [1401, 174] on input "101" at bounding box center [1439, 170] width 142 height 26
type input "102"
